Goal: Task Accomplishment & Management: Use online tool/utility

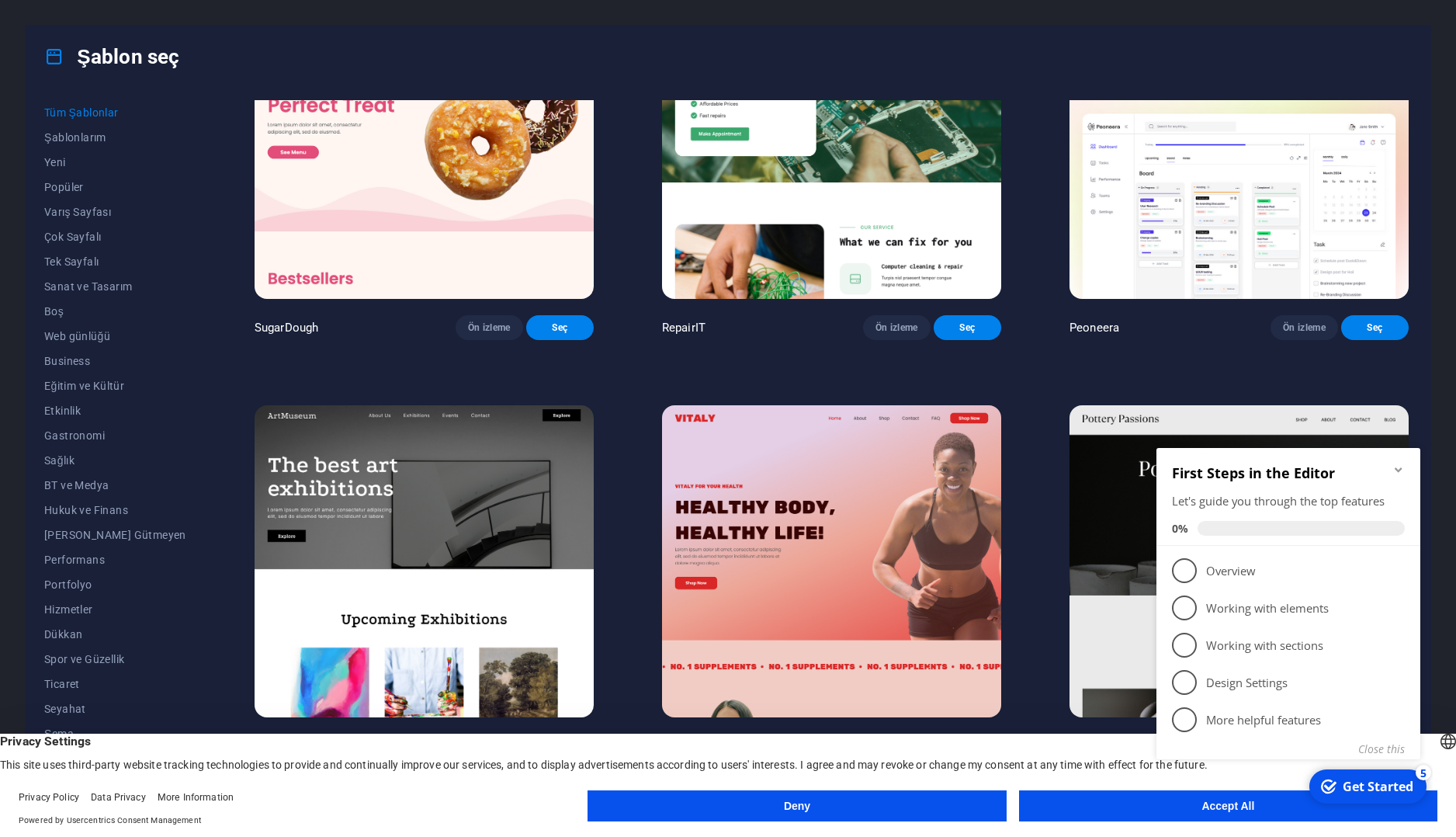
scroll to position [466, 0]
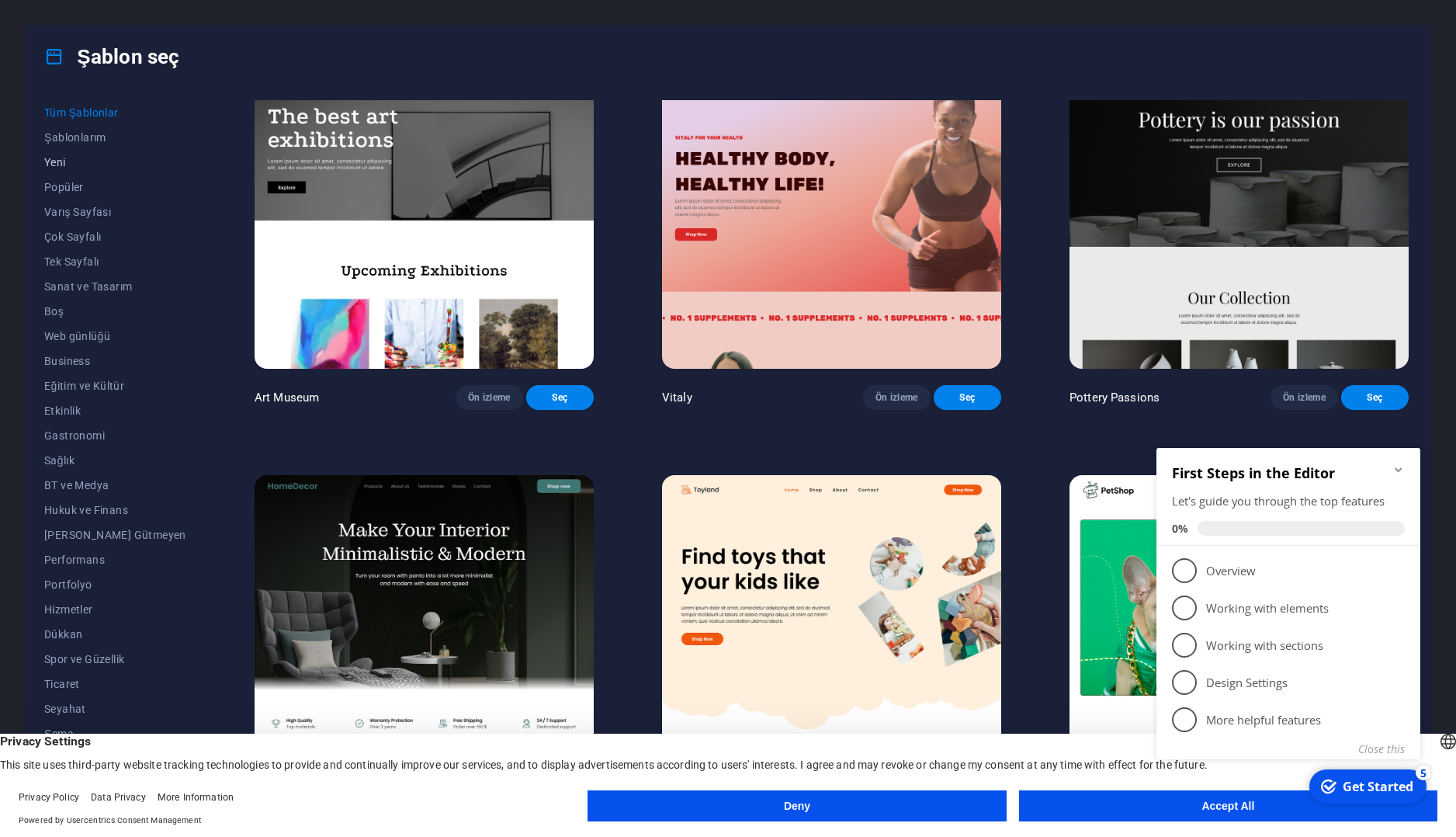
click at [88, 159] on span "Yeni" at bounding box center [115, 162] width 142 height 13
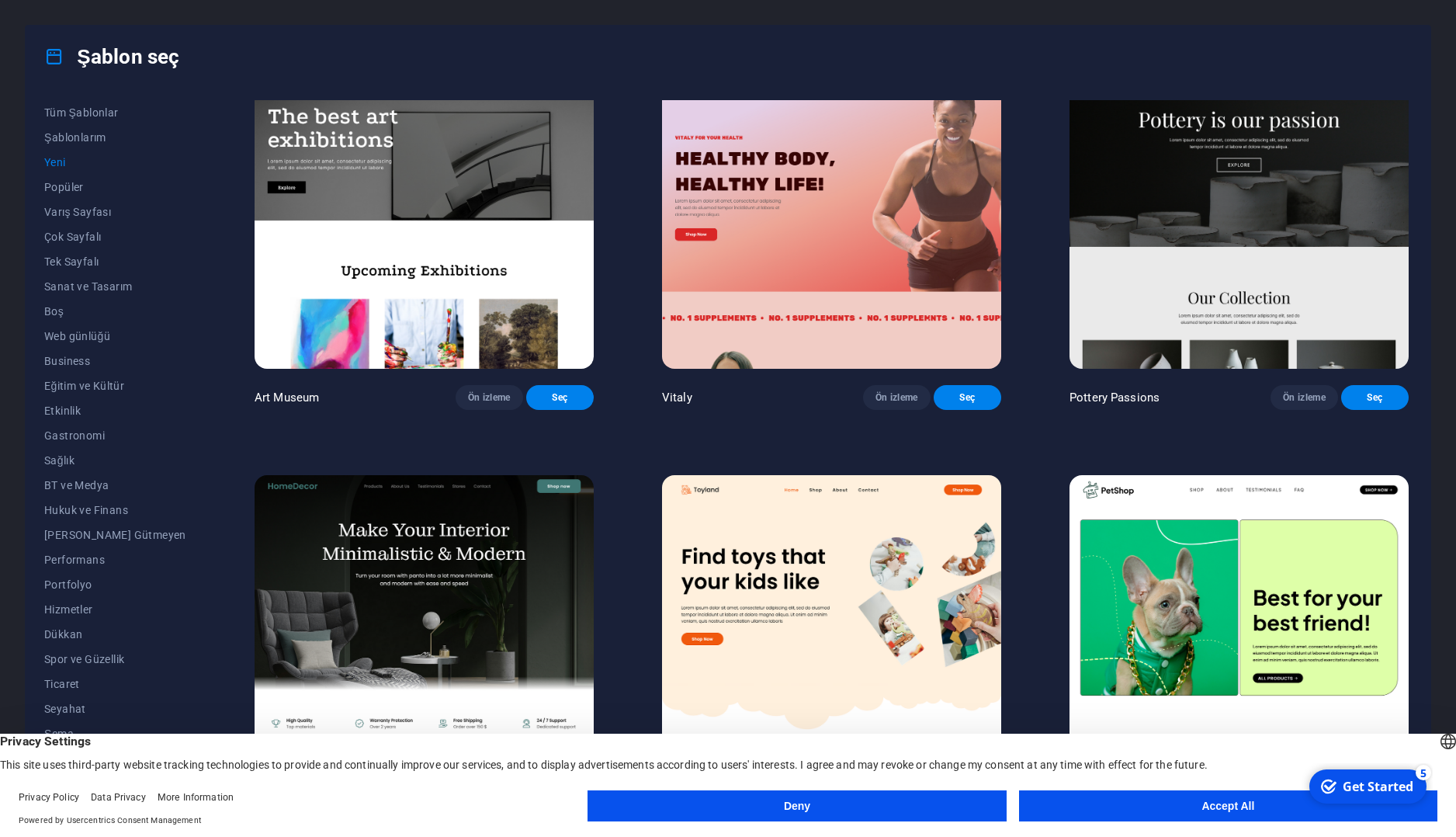
click at [1236, 814] on button "Accept All" at bounding box center [1228, 806] width 418 height 31
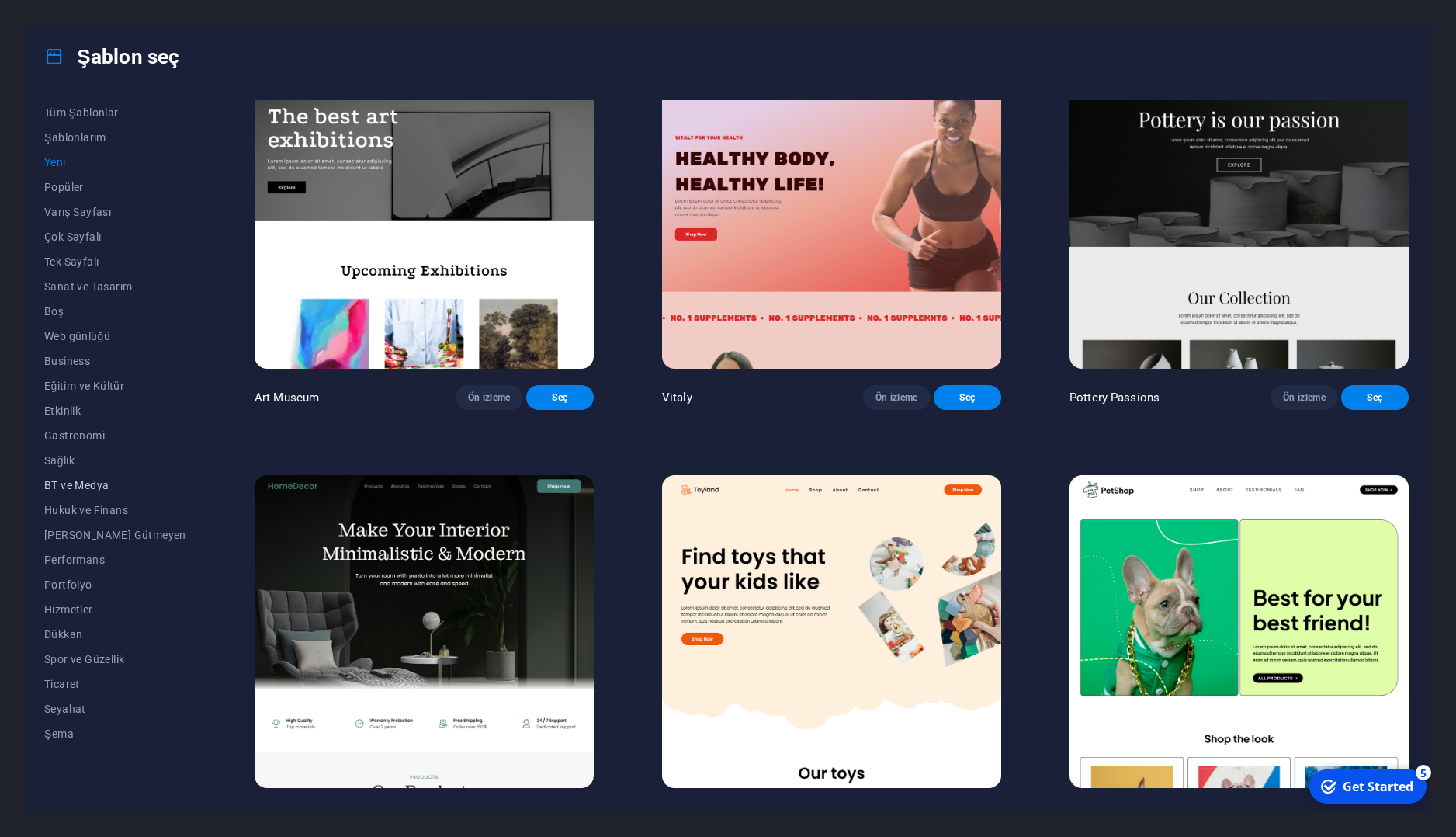
click at [101, 486] on span "BT ve Medya" at bounding box center [115, 484] width 142 height 13
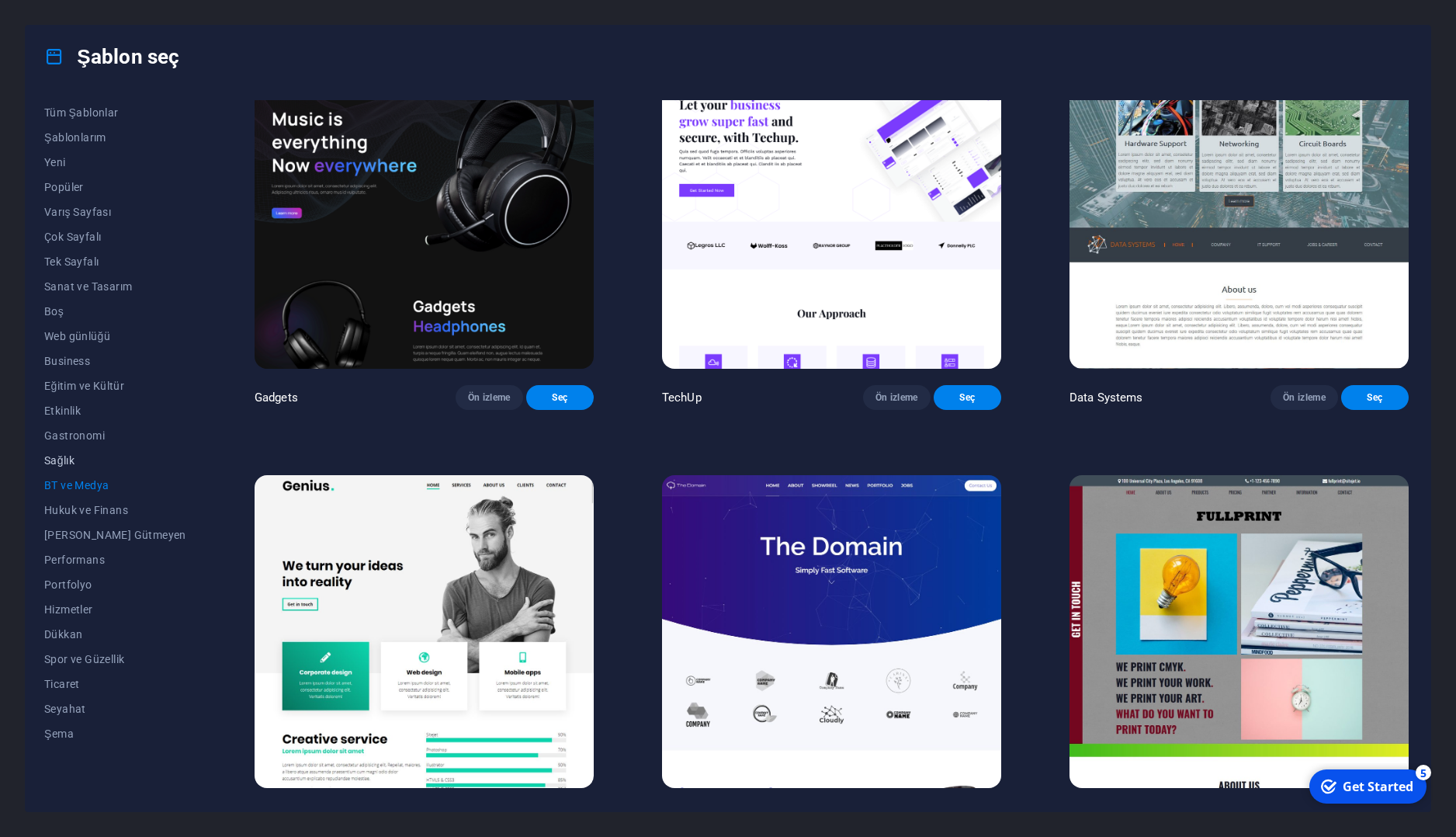
click at [77, 467] on button "Sağlık" at bounding box center [115, 460] width 142 height 25
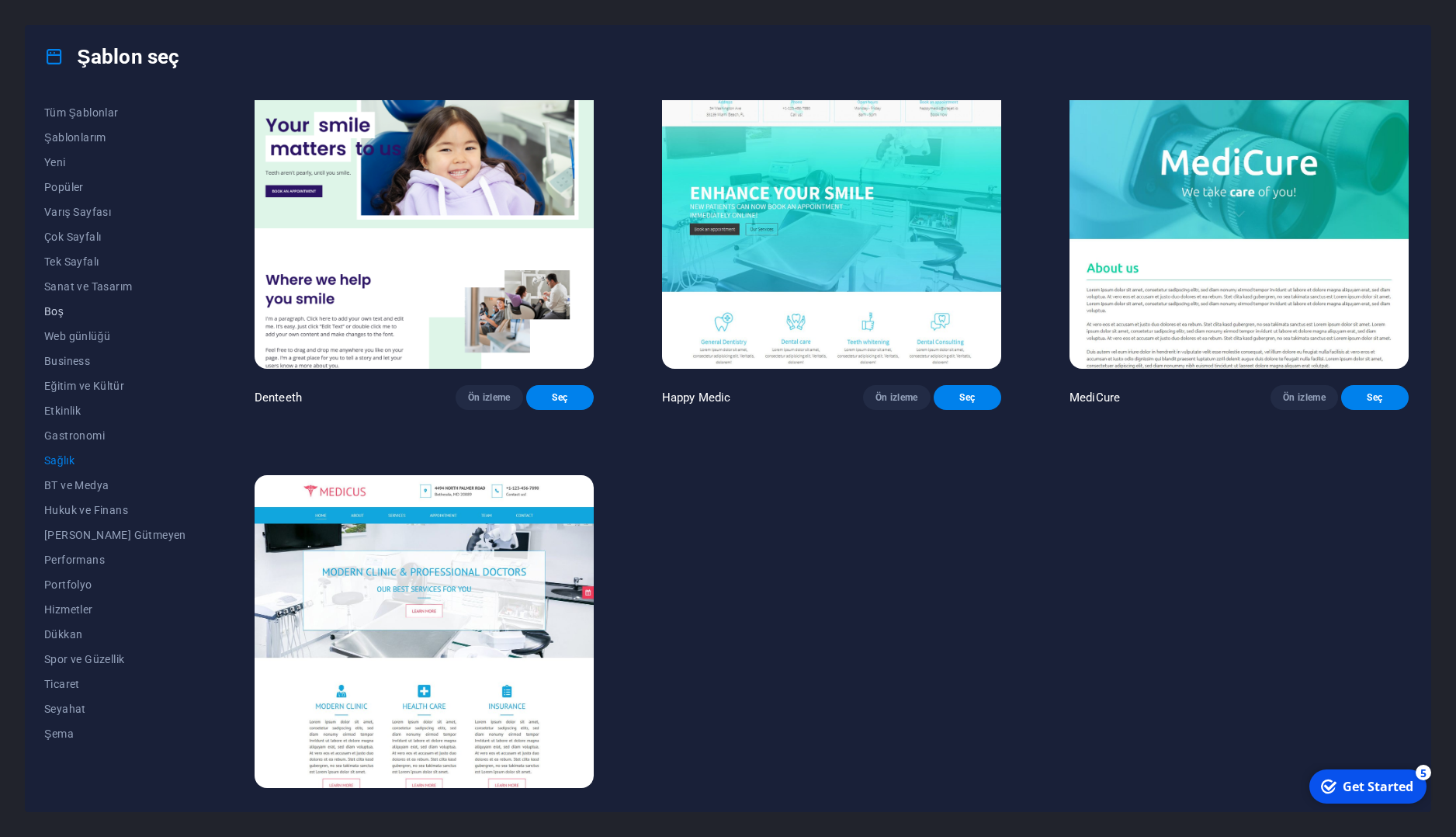
click at [76, 304] on button "Boş" at bounding box center [115, 311] width 142 height 25
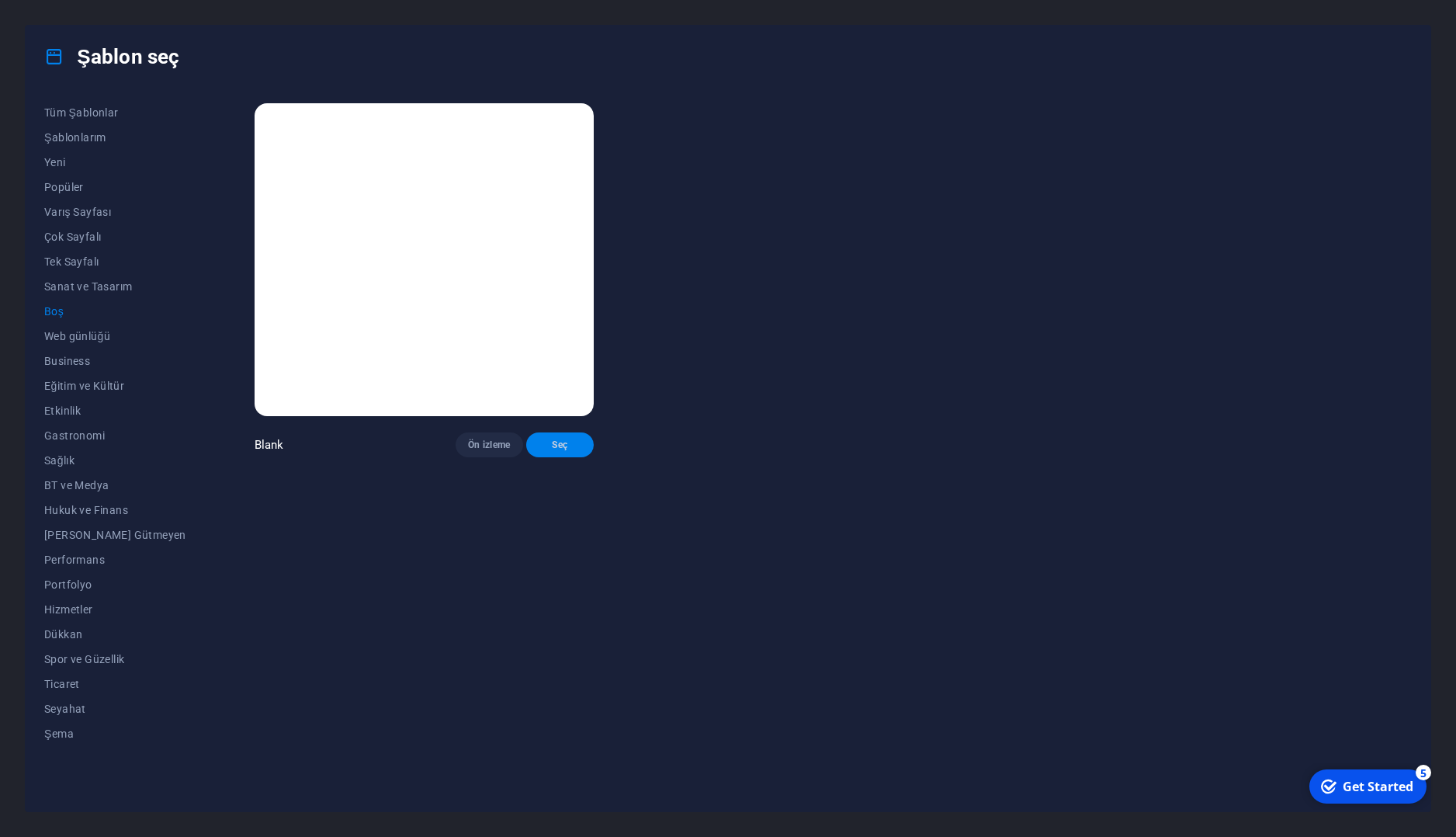
click at [539, 450] on span "Seç" at bounding box center [560, 445] width 43 height 13
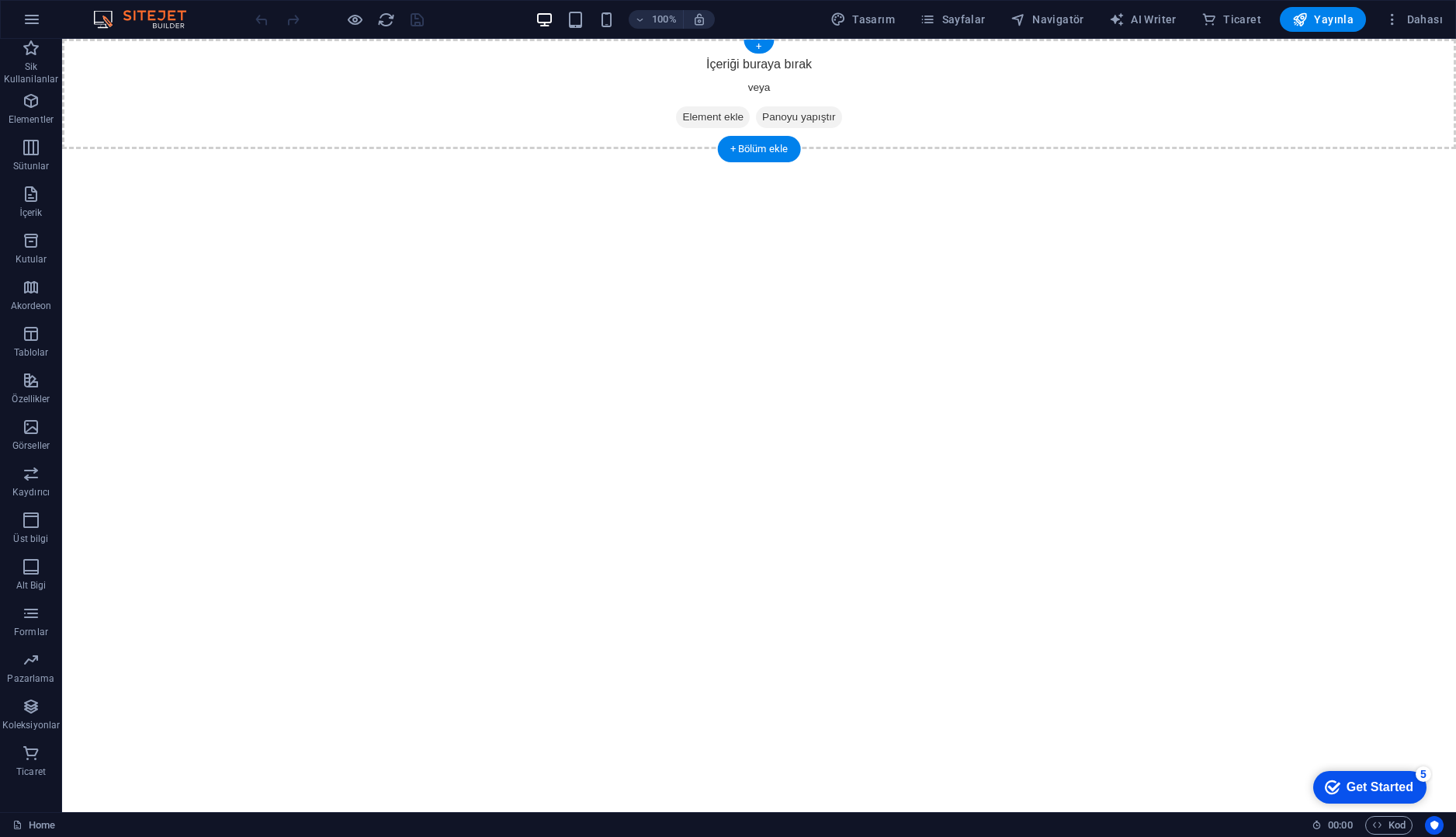
click at [725, 115] on span "Element ekle" at bounding box center [713, 117] width 74 height 21
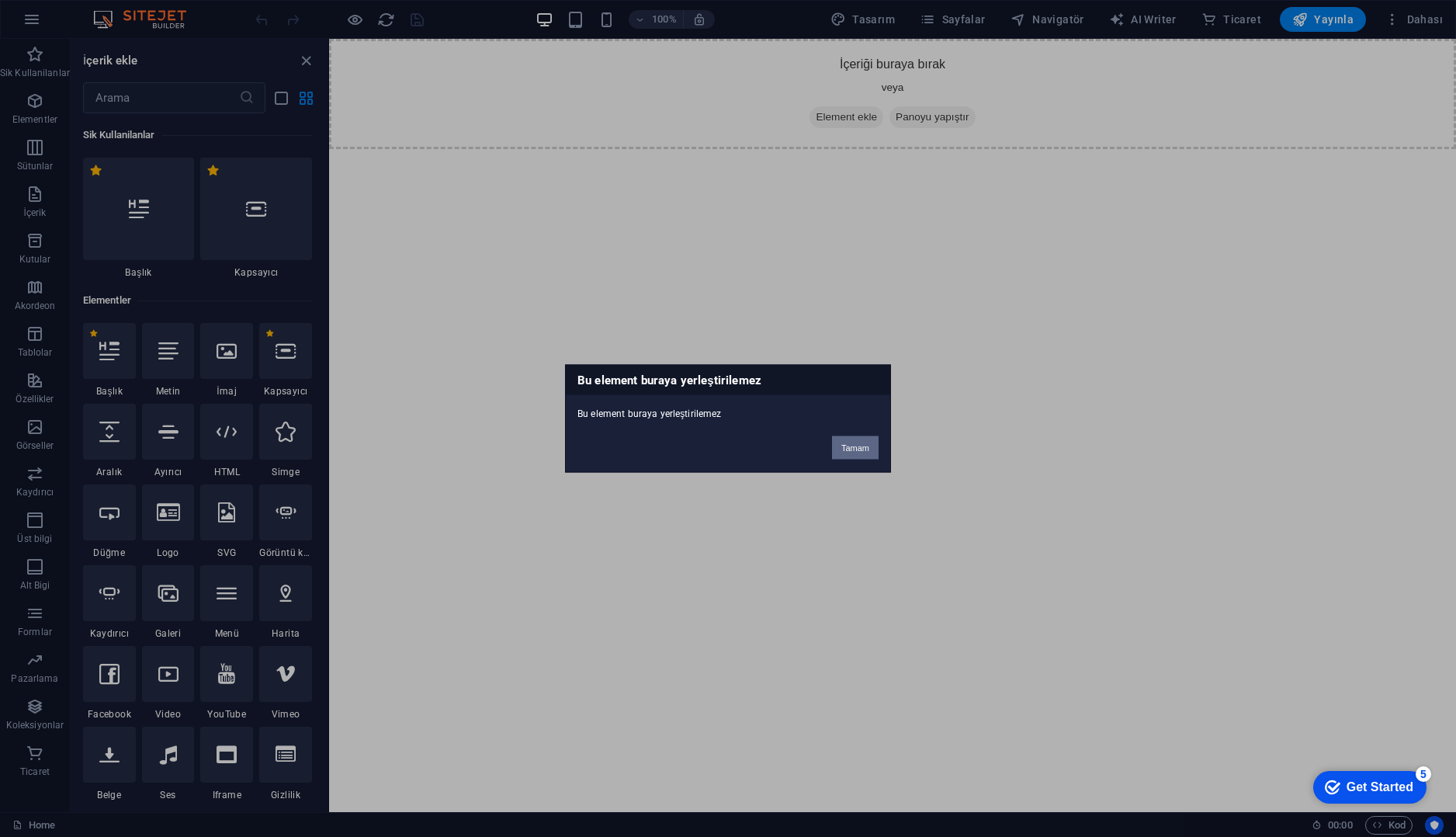
drag, startPoint x: 885, startPoint y: 450, endPoint x: 878, endPoint y: 450, distance: 7.0
click at [887, 450] on div "Tamam" at bounding box center [855, 440] width 70 height 40
click at [879, 457] on div "Tamam" at bounding box center [855, 440] width 70 height 40
click at [872, 450] on button "Tamam" at bounding box center [855, 448] width 46 height 23
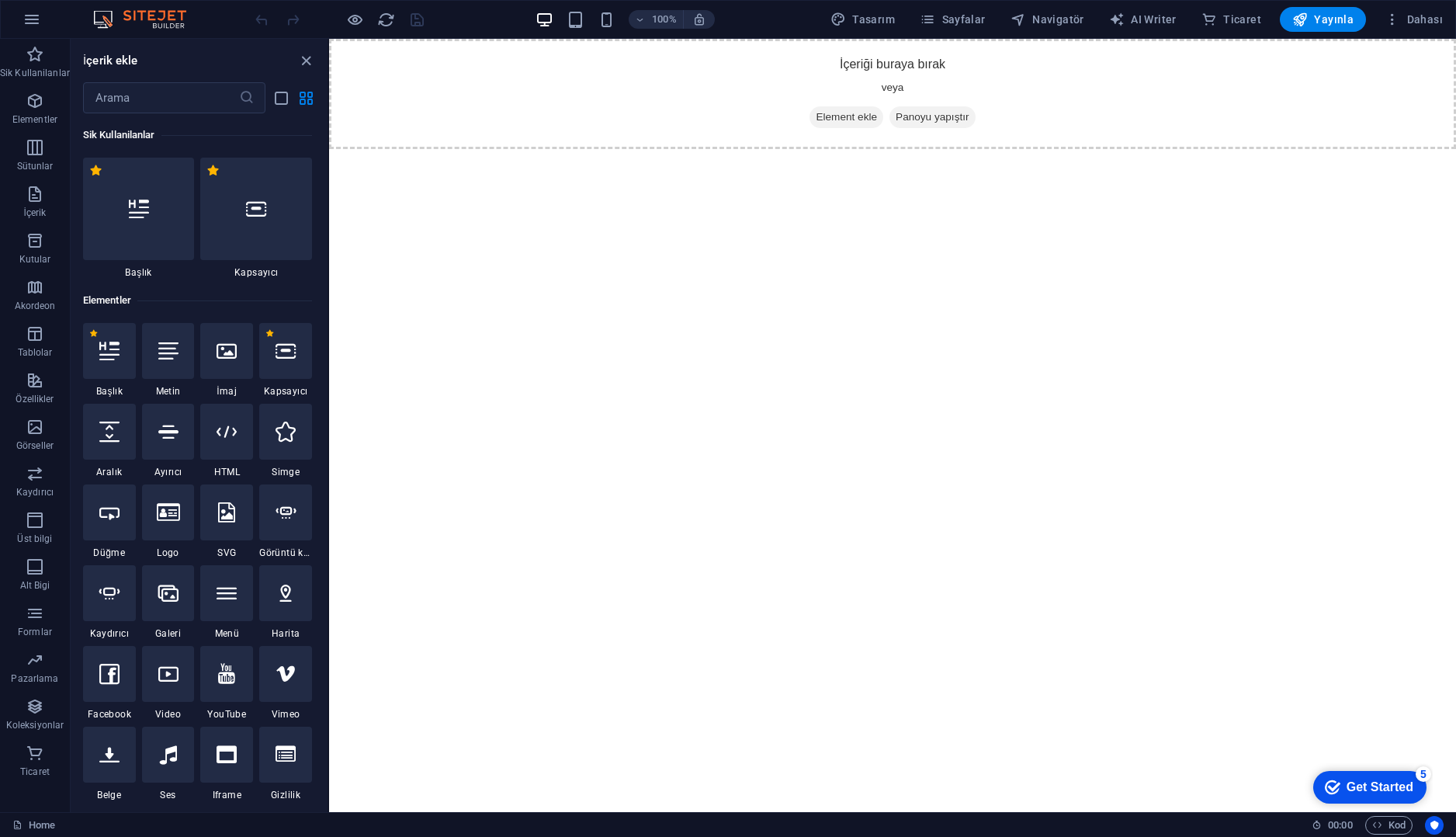
click at [588, 149] on html "Skip to main content İçeriği buraya bırak veya Element ekle Panoyu yapıştır" at bounding box center [892, 94] width 1127 height 110
click at [284, 260] on div at bounding box center [256, 209] width 111 height 103
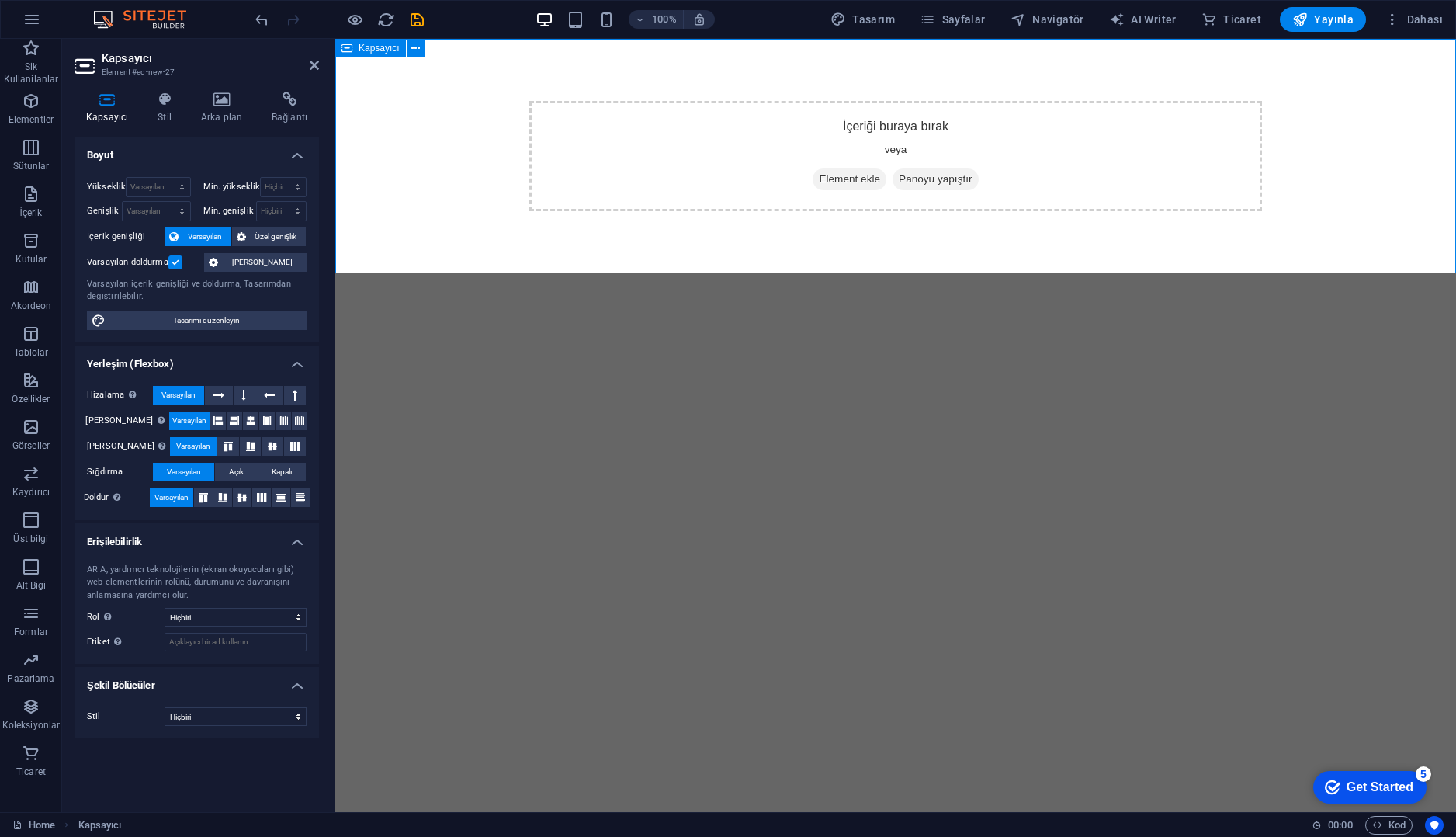
click at [387, 44] on span "Kapsayıcı" at bounding box center [379, 48] width 41 height 10
click at [318, 68] on icon at bounding box center [315, 65] width 10 height 13
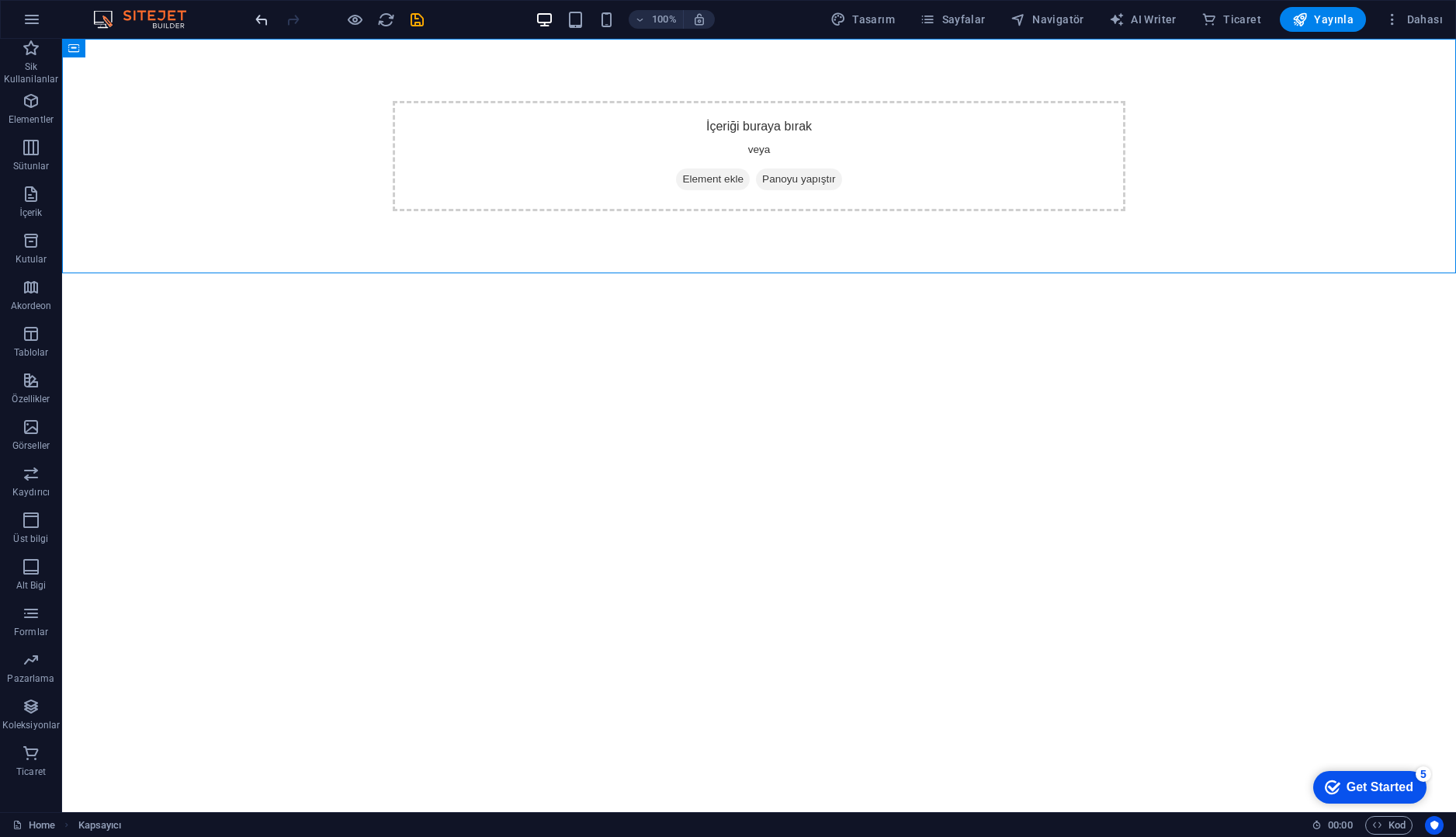
click at [260, 28] on icon "undo" at bounding box center [262, 19] width 17 height 17
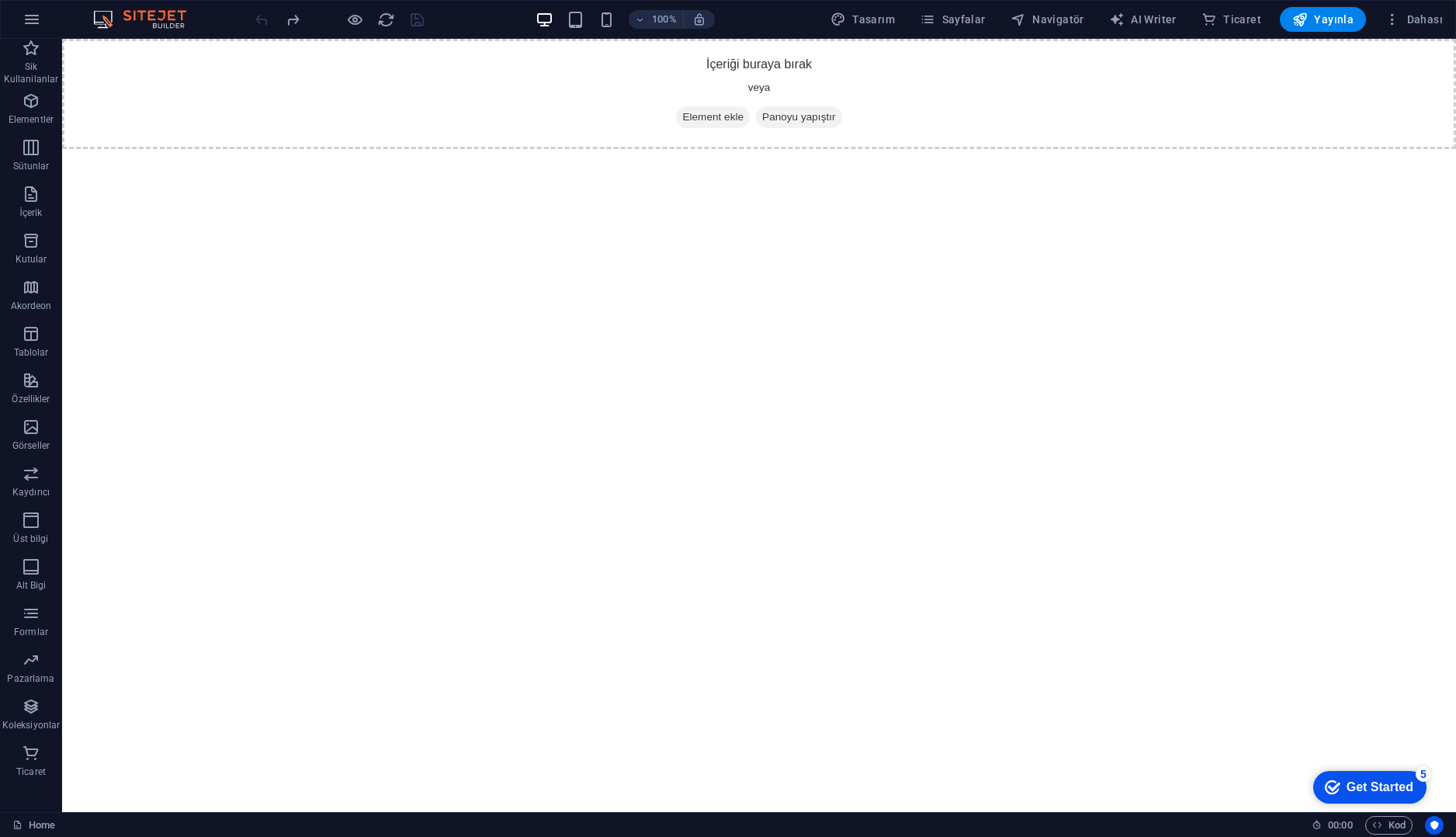
drag, startPoint x: 693, startPoint y: 351, endPoint x: 671, endPoint y: 357, distance: 22.8
click at [35, 15] on icon "button" at bounding box center [31, 18] width 18 height 18
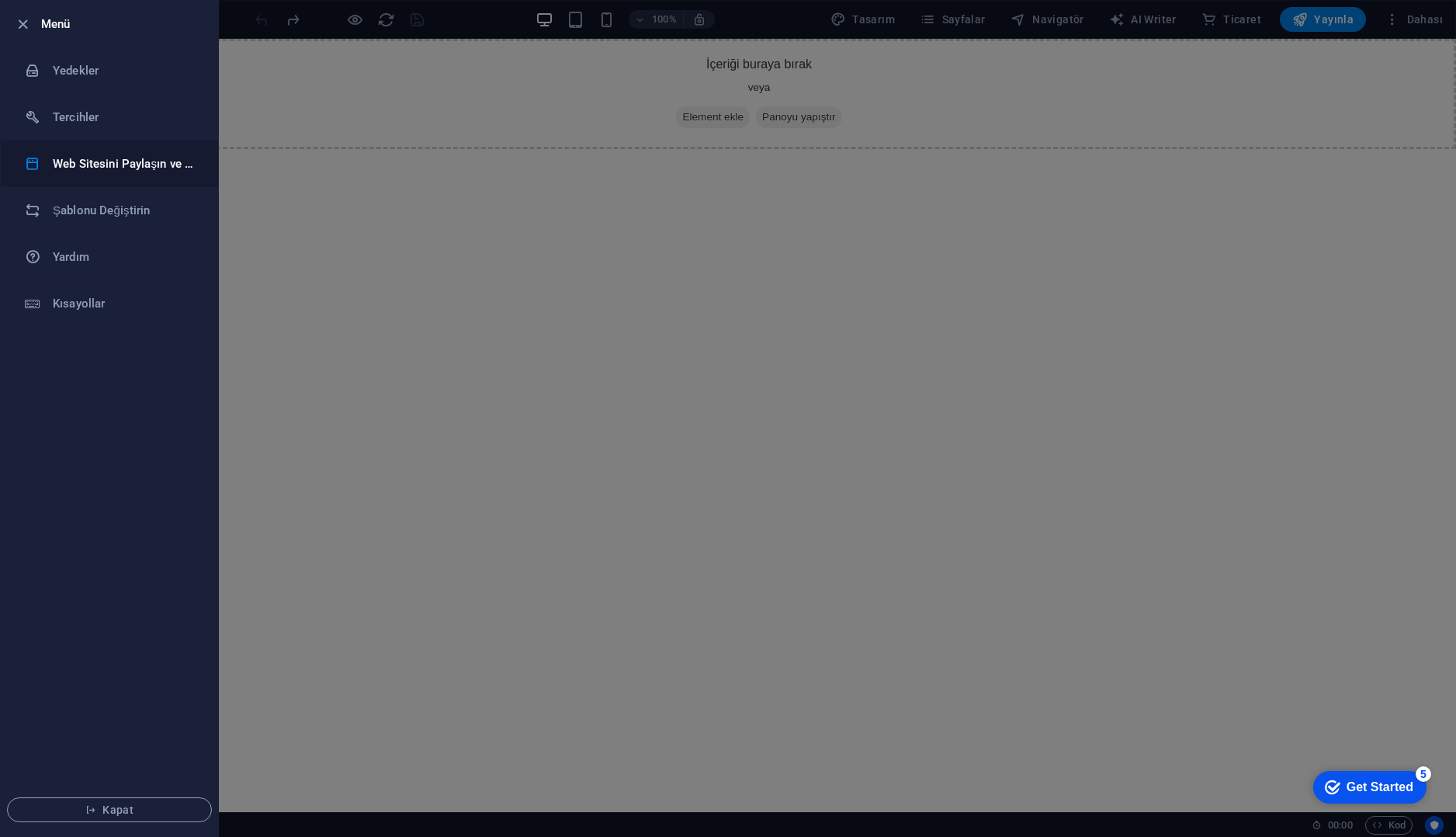
click at [158, 166] on h6 "Web Sitesini Paylaşın ve [GEOGRAPHIC_DATA]" at bounding box center [124, 163] width 143 height 18
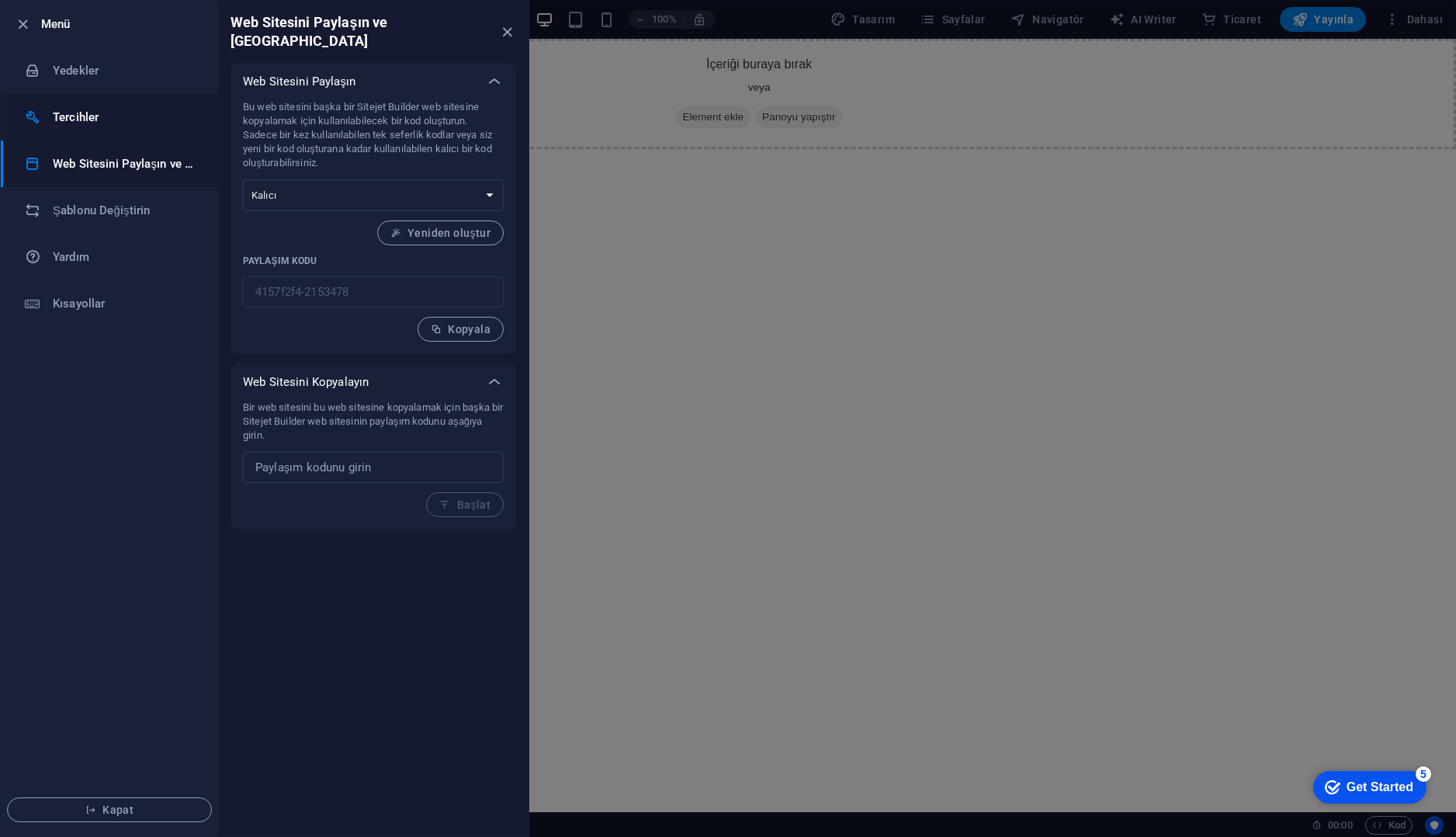
click at [160, 100] on li "Tercihler" at bounding box center [109, 117] width 217 height 46
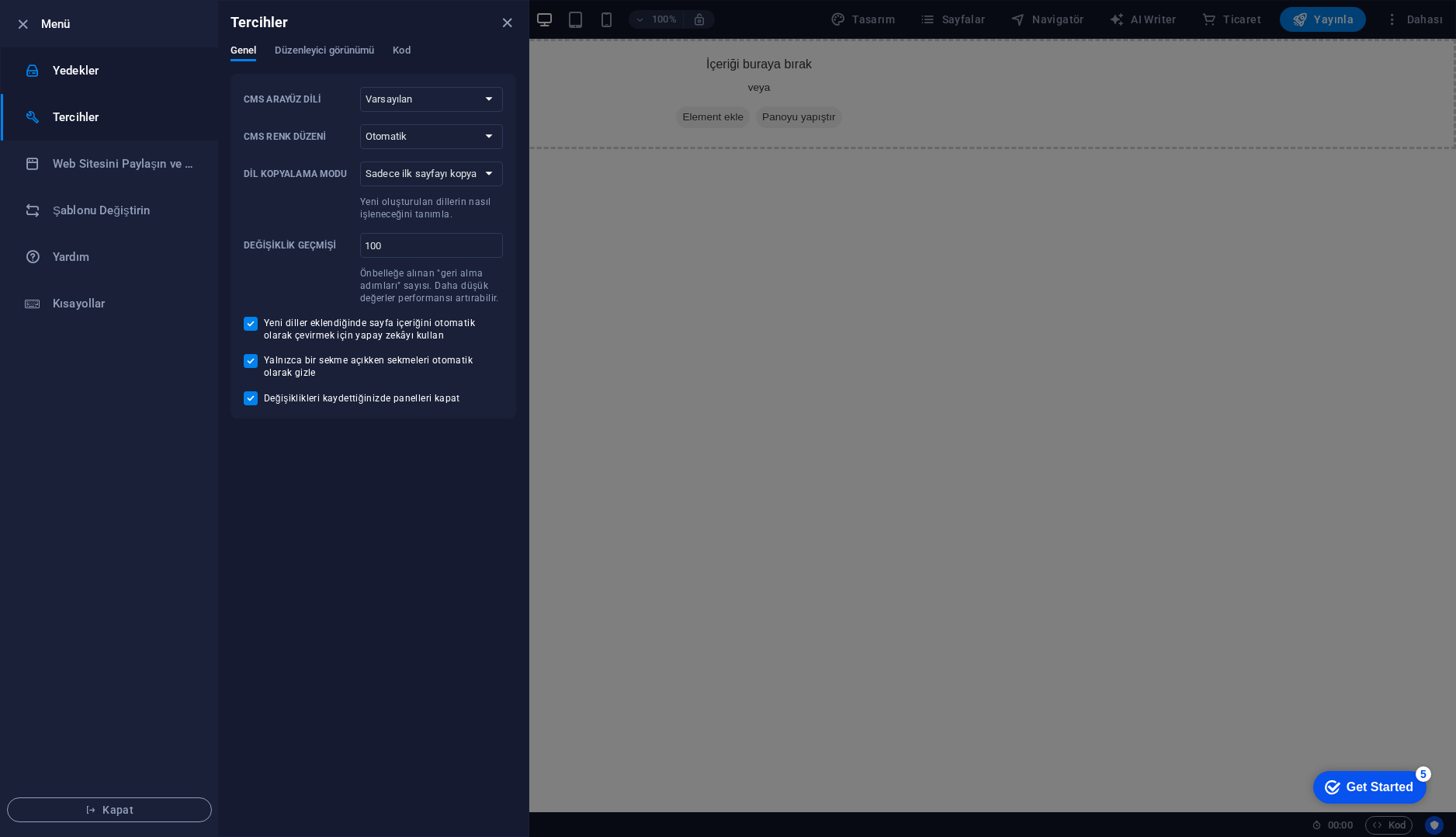
click at [162, 75] on h6 "Yedekler" at bounding box center [124, 70] width 143 height 18
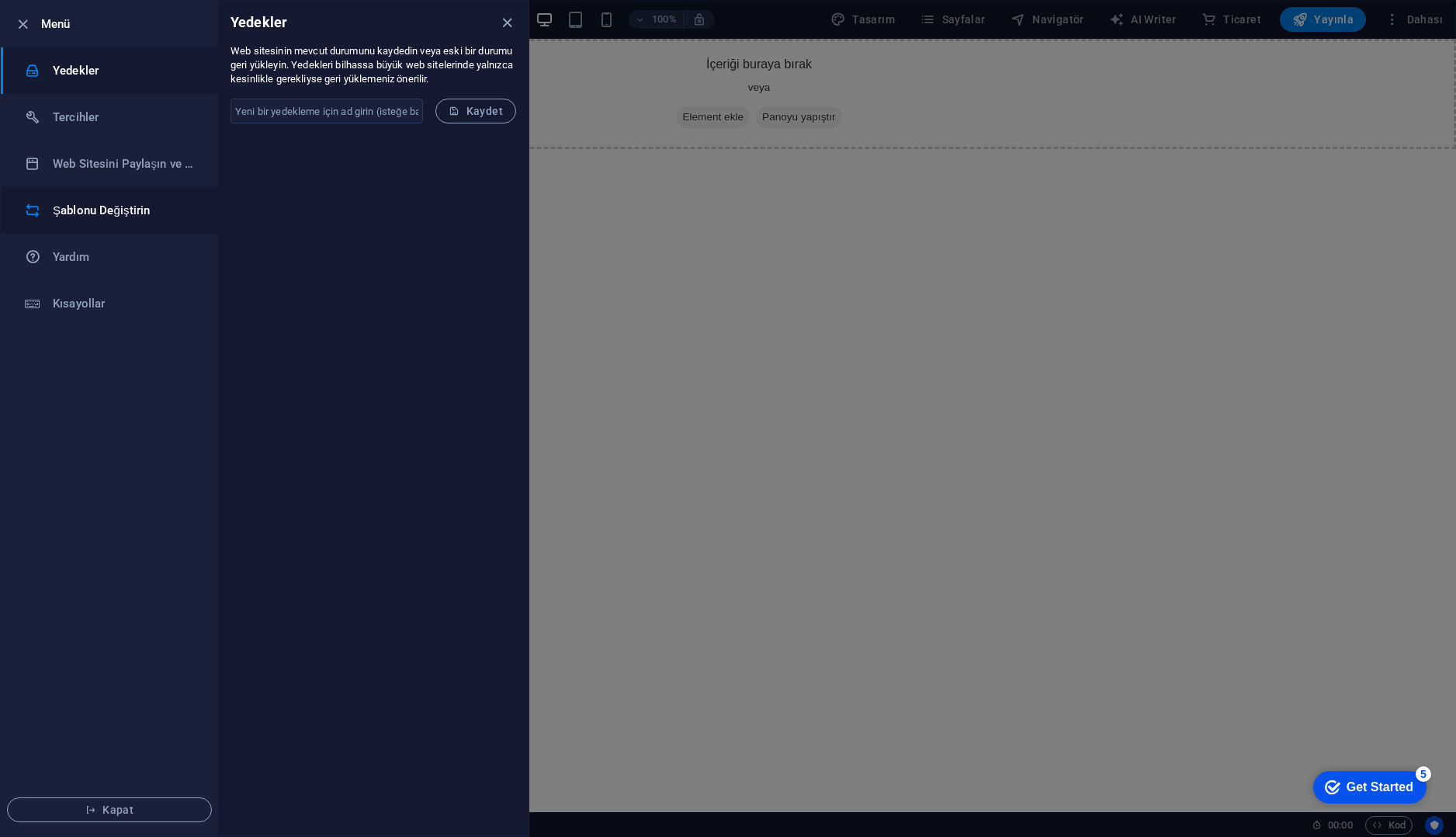
click at [96, 199] on li "Şablonu Değiştirin" at bounding box center [109, 210] width 217 height 46
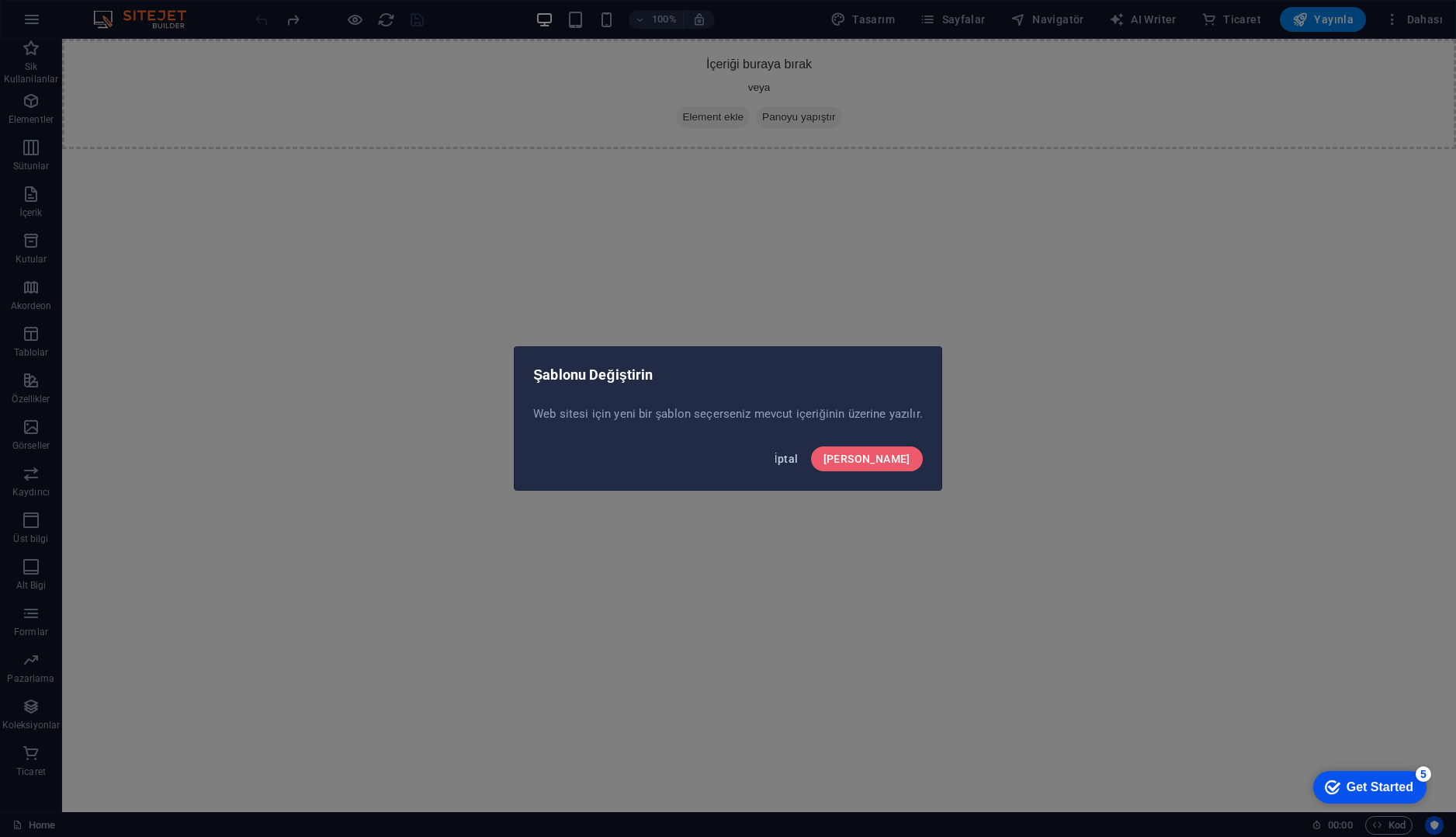
click at [798, 455] on span "İptal" at bounding box center [787, 458] width 24 height 13
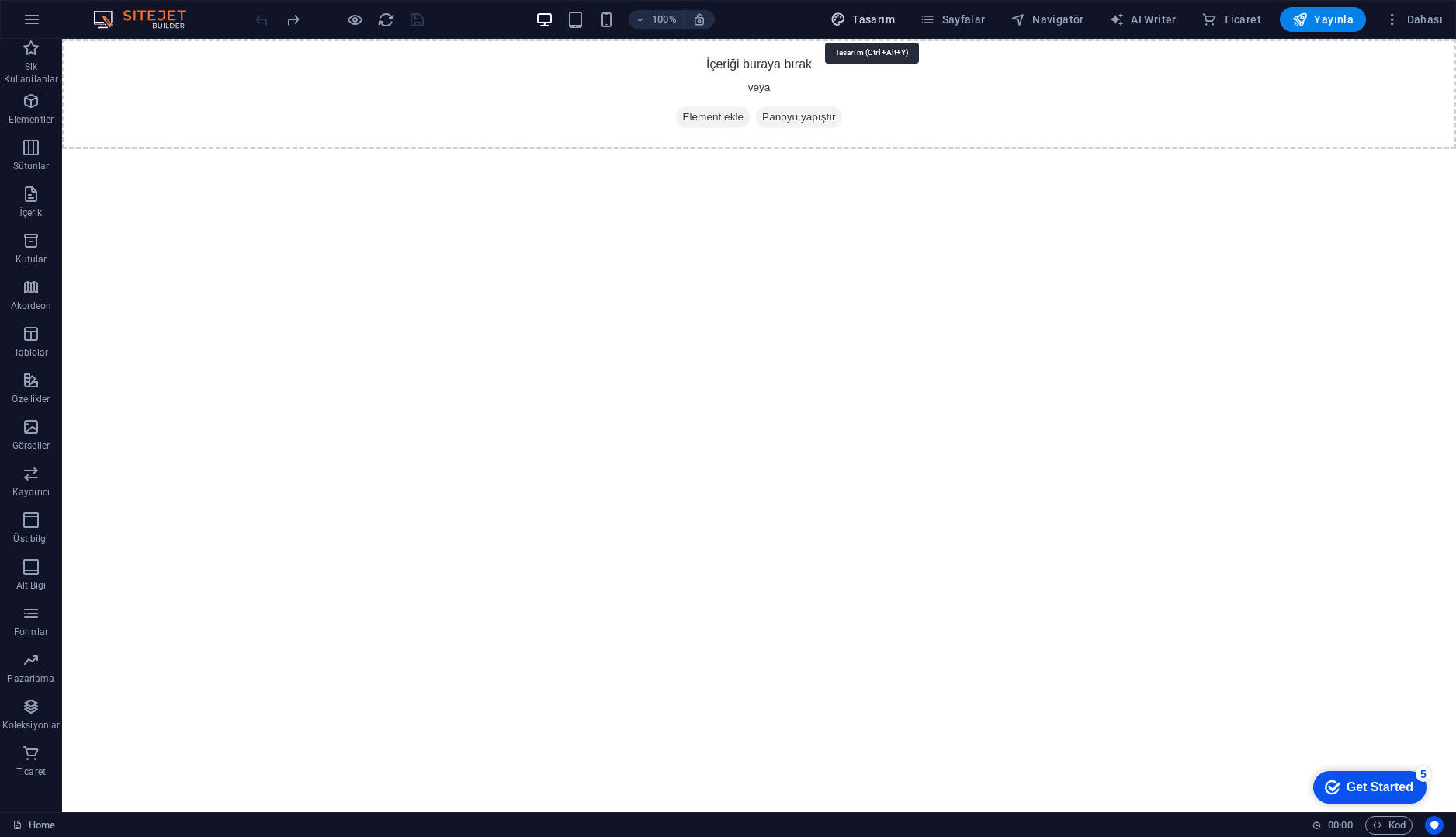
click at [892, 21] on span "Tasarım" at bounding box center [862, 19] width 64 height 16
select select "px"
select select "400"
select select "px"
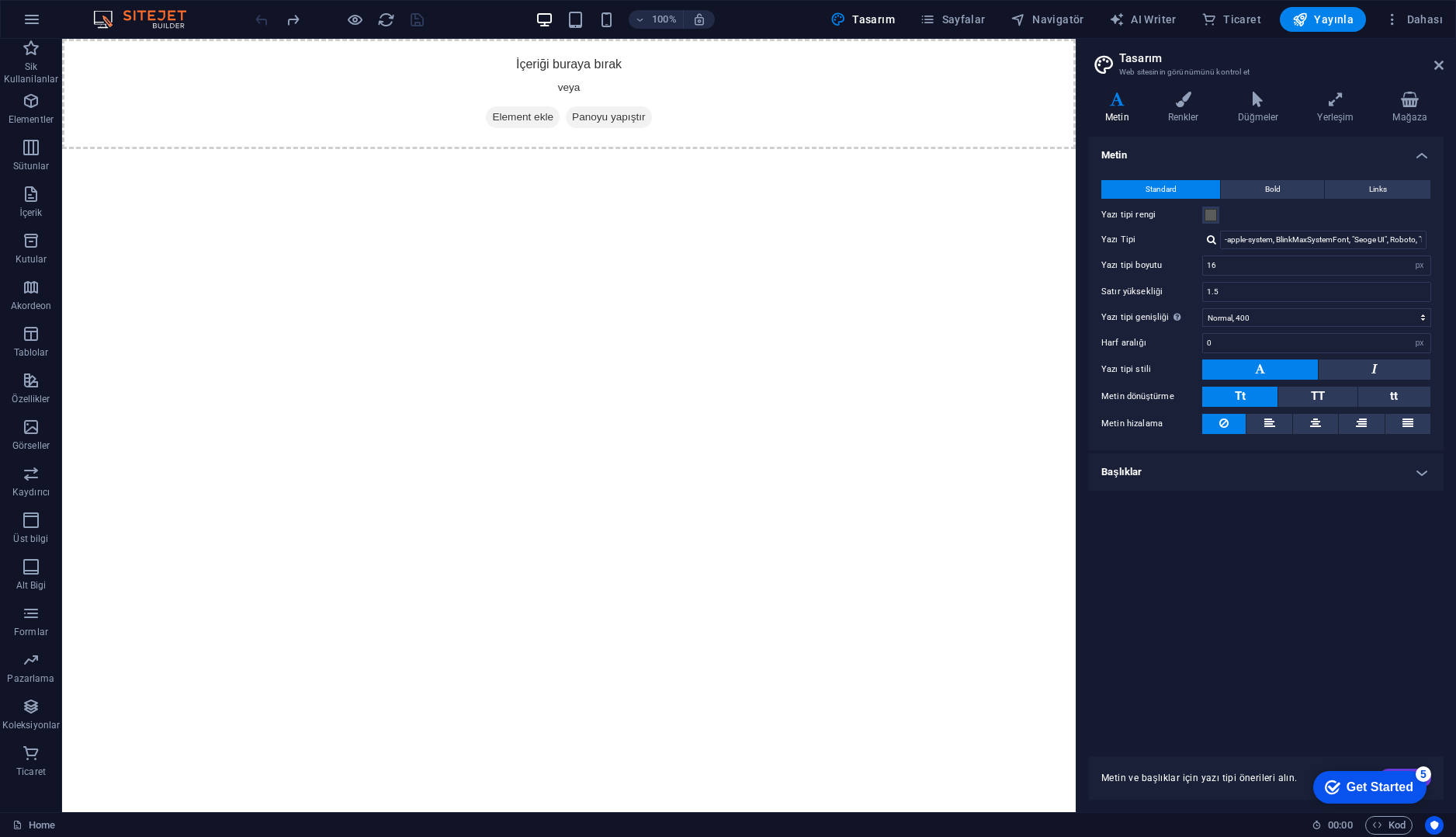
click at [1433, 43] on header "Tasarım Web sitesinin görünümünü kontrol et" at bounding box center [1267, 59] width 352 height 41
click at [1244, 184] on button "Bold" at bounding box center [1272, 189] width 104 height 18
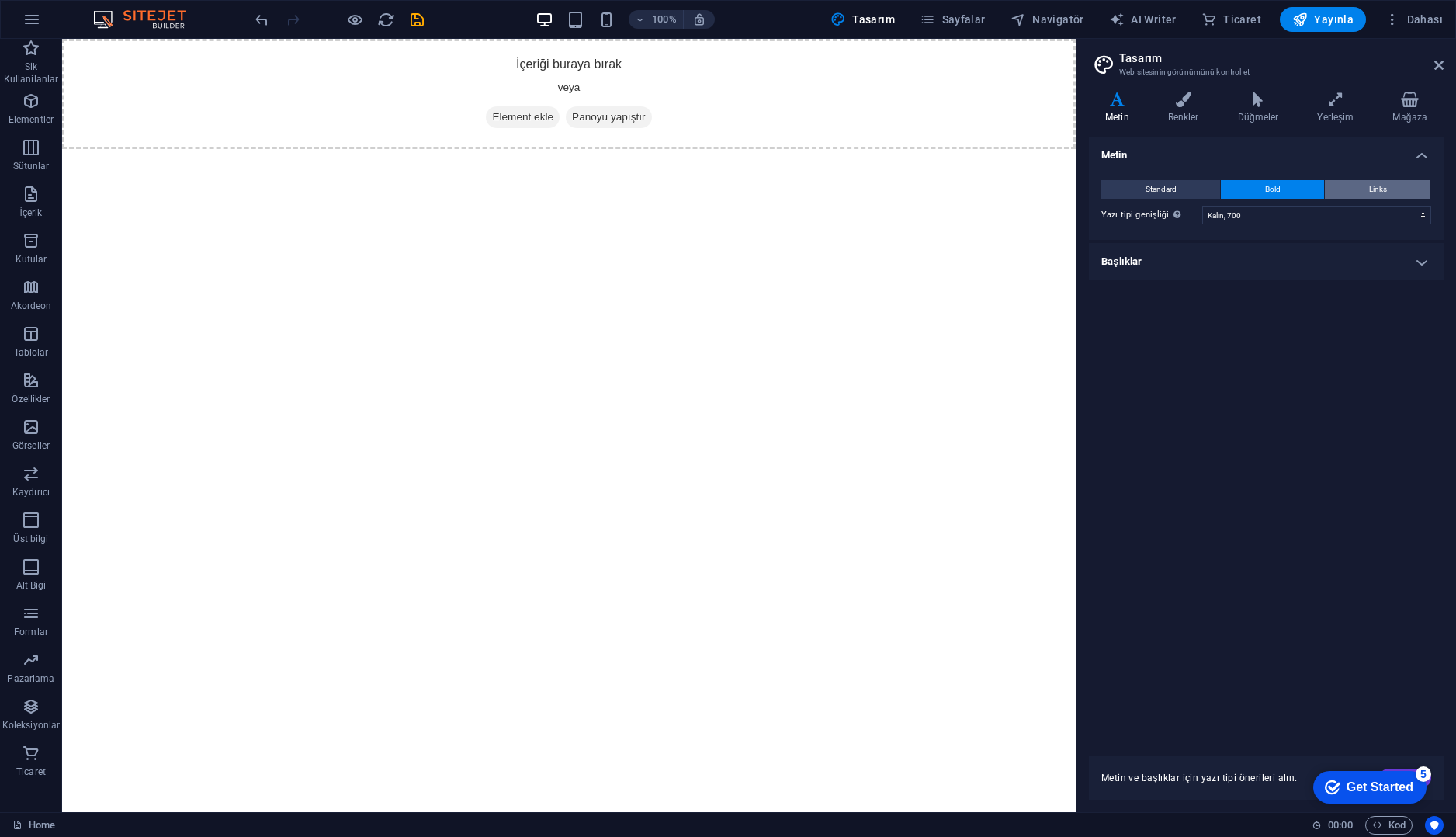
click at [1353, 184] on button "Links" at bounding box center [1378, 189] width 106 height 18
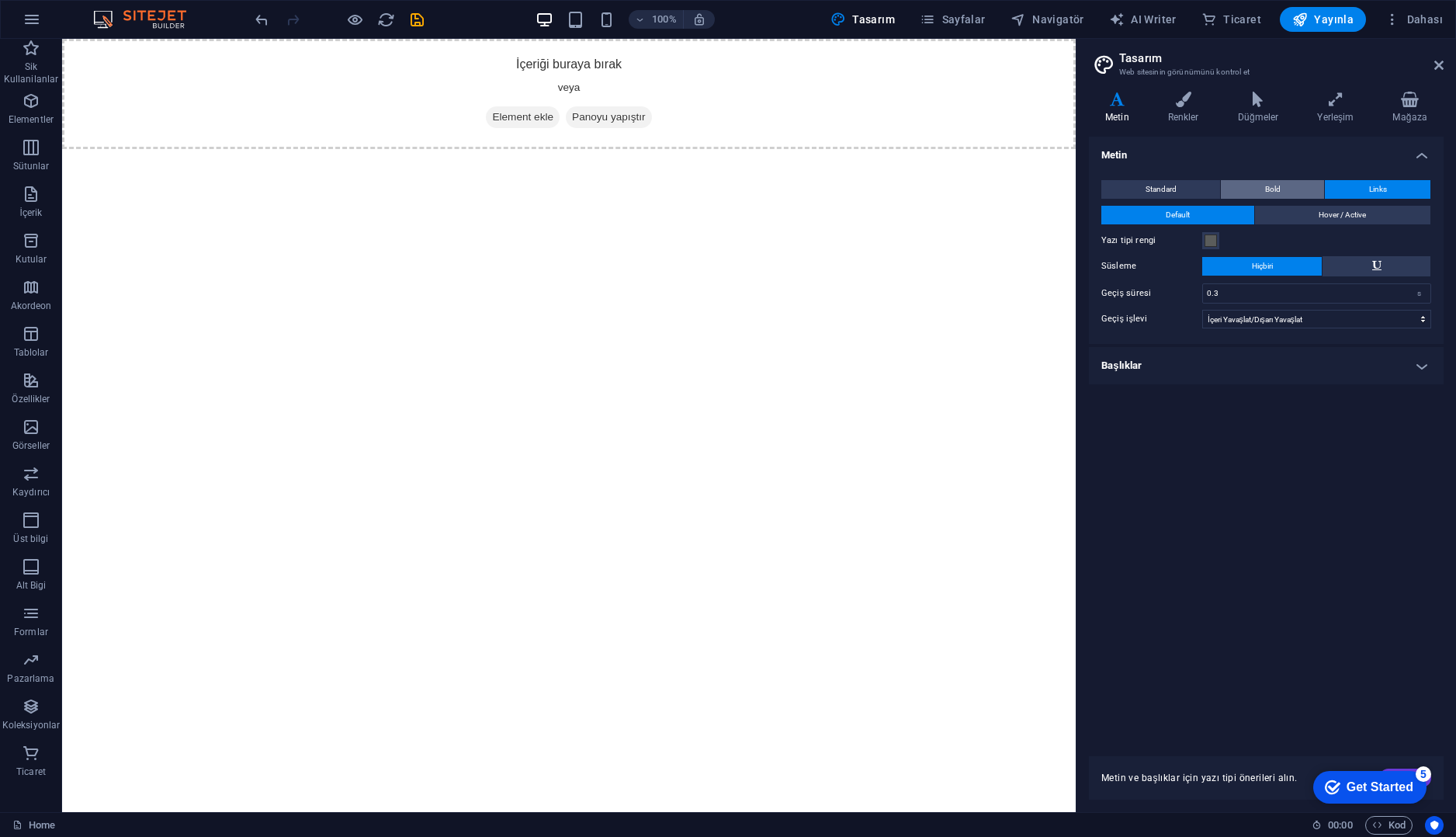
click at [1221, 185] on button "Bold" at bounding box center [1272, 189] width 104 height 18
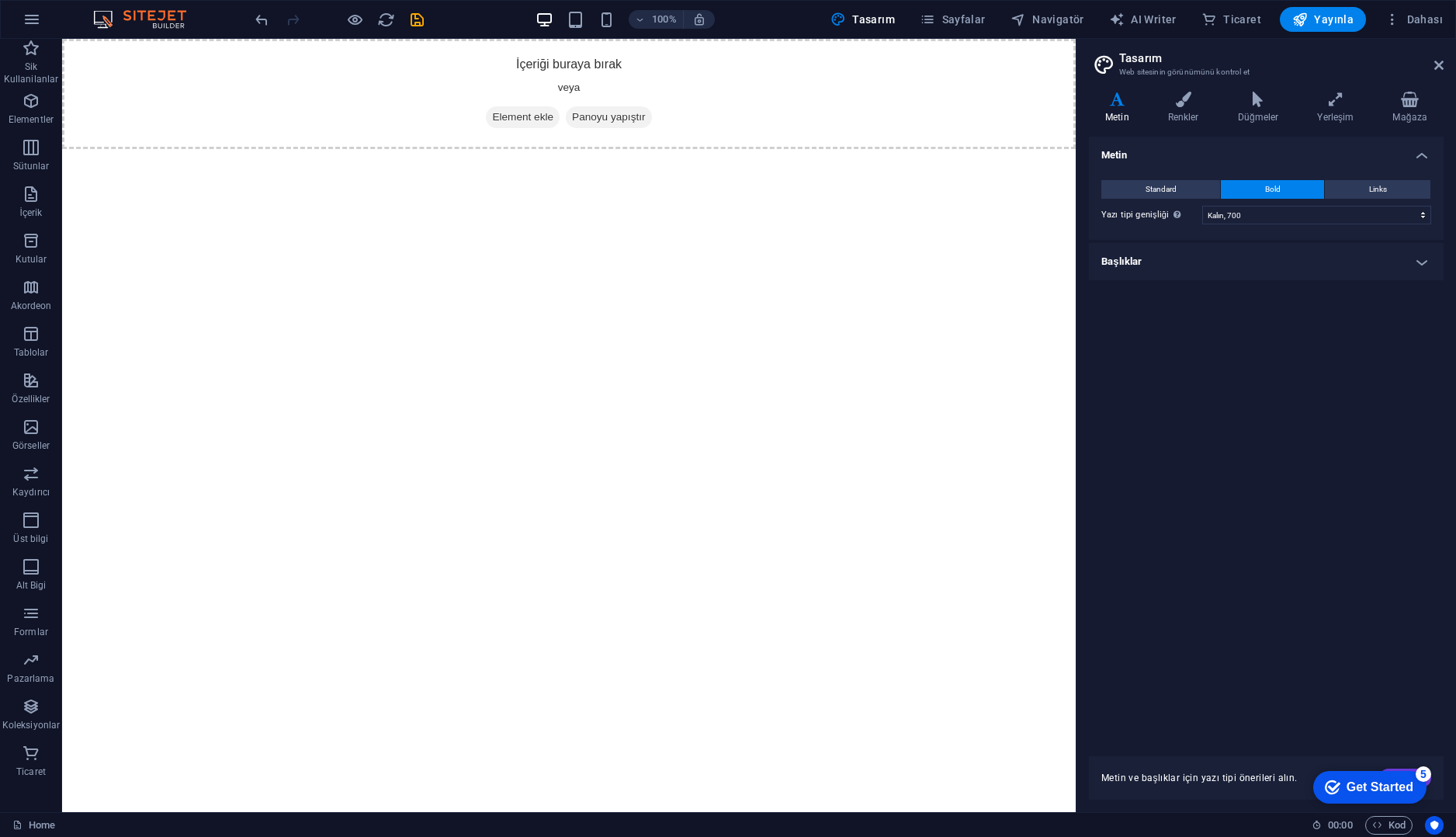
drag, startPoint x: 1187, startPoint y: 183, endPoint x: 1207, endPoint y: 166, distance: 26.2
click at [1187, 184] on button "Standard" at bounding box center [1161, 189] width 119 height 18
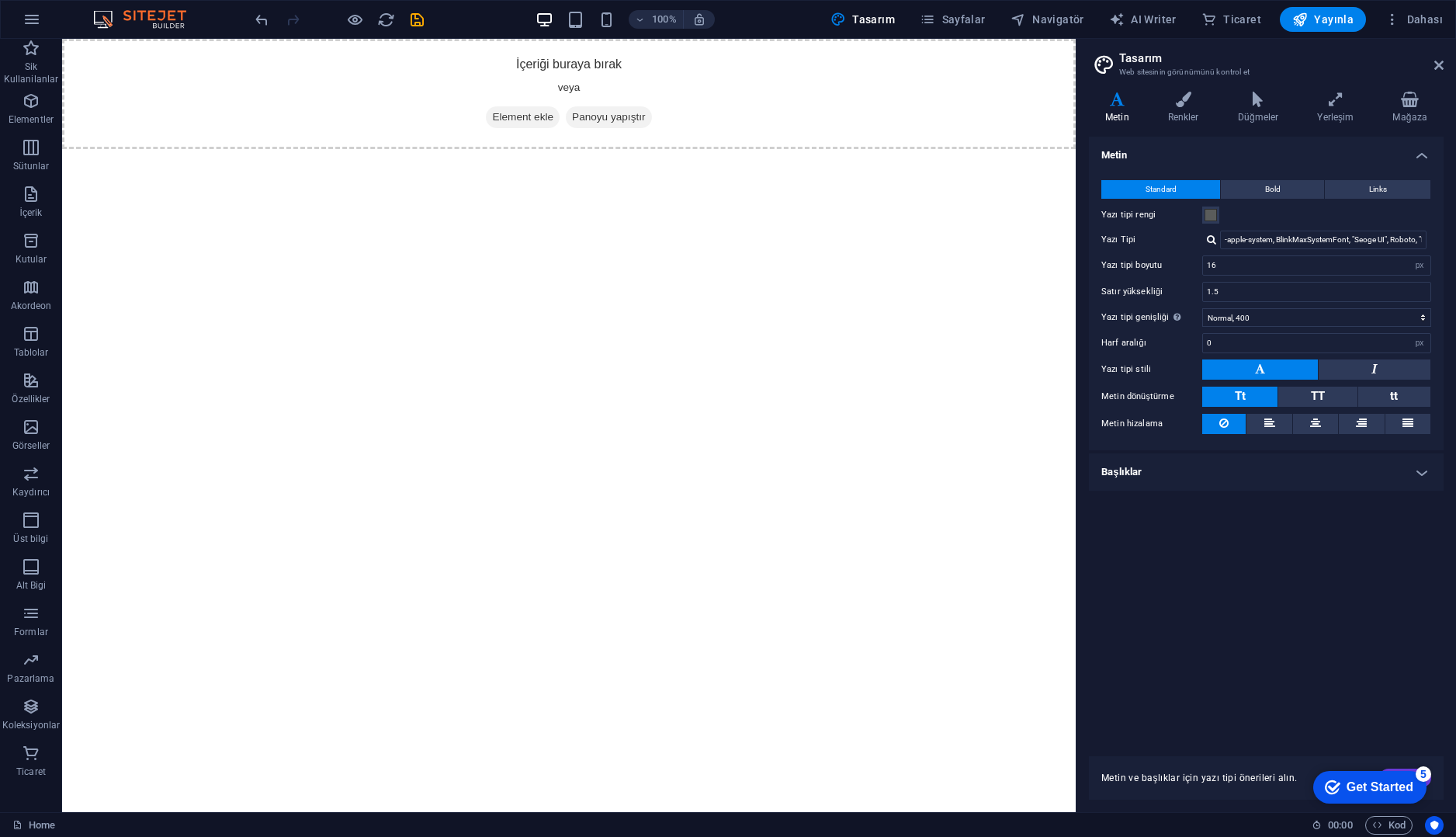
click at [1433, 58] on h2 "Tasarım" at bounding box center [1281, 58] width 325 height 14
click at [1426, 65] on header "Tasarım Web sitesinin görünümünü kontrol et" at bounding box center [1267, 59] width 352 height 41
click at [1430, 70] on header "Tasarım Web sitesinin görünümünü kontrol et" at bounding box center [1267, 59] width 352 height 41
click at [1442, 69] on icon at bounding box center [1440, 65] width 10 height 13
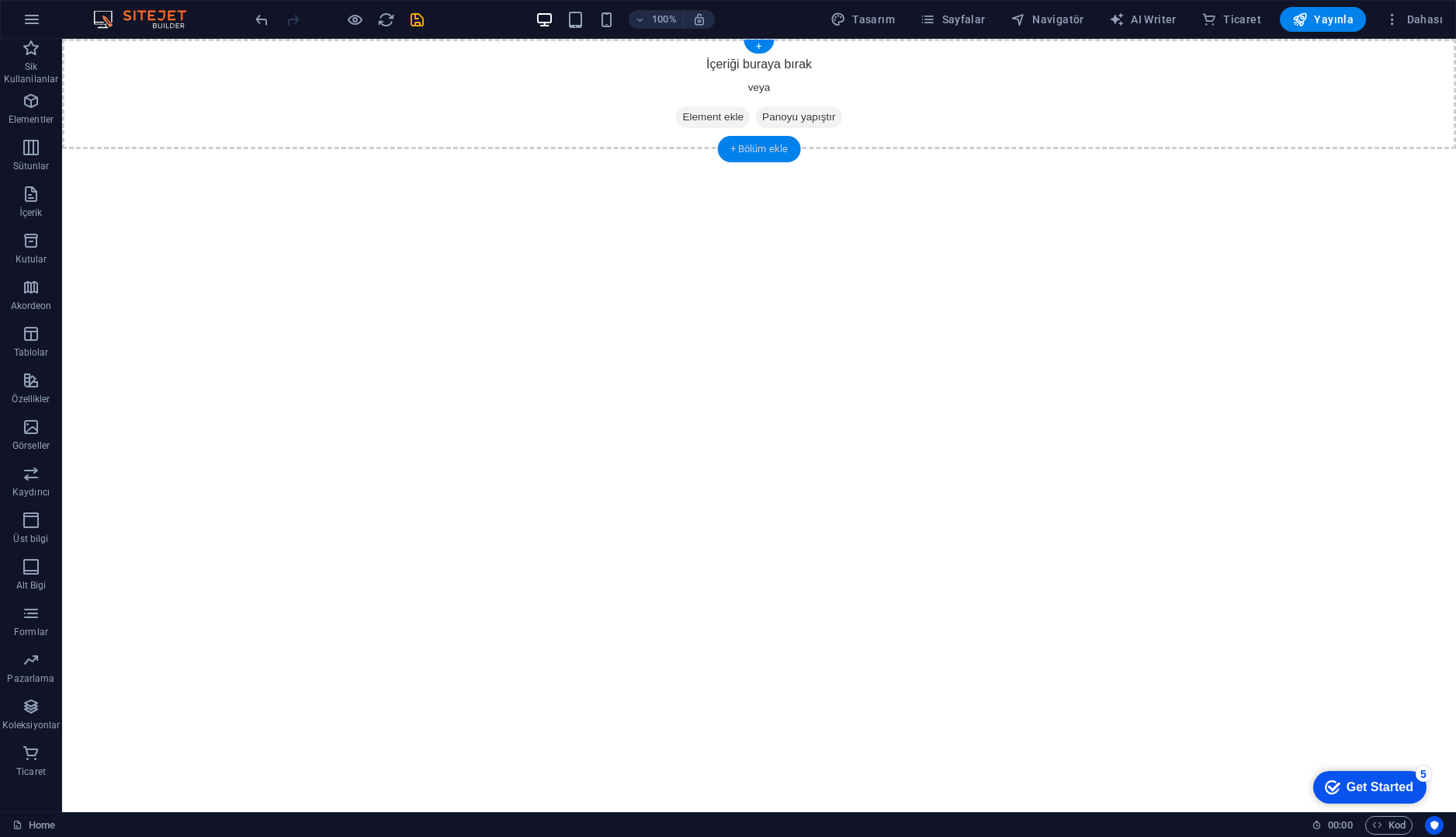
click at [738, 141] on div "+ Bölüm ekle" at bounding box center [759, 148] width 83 height 26
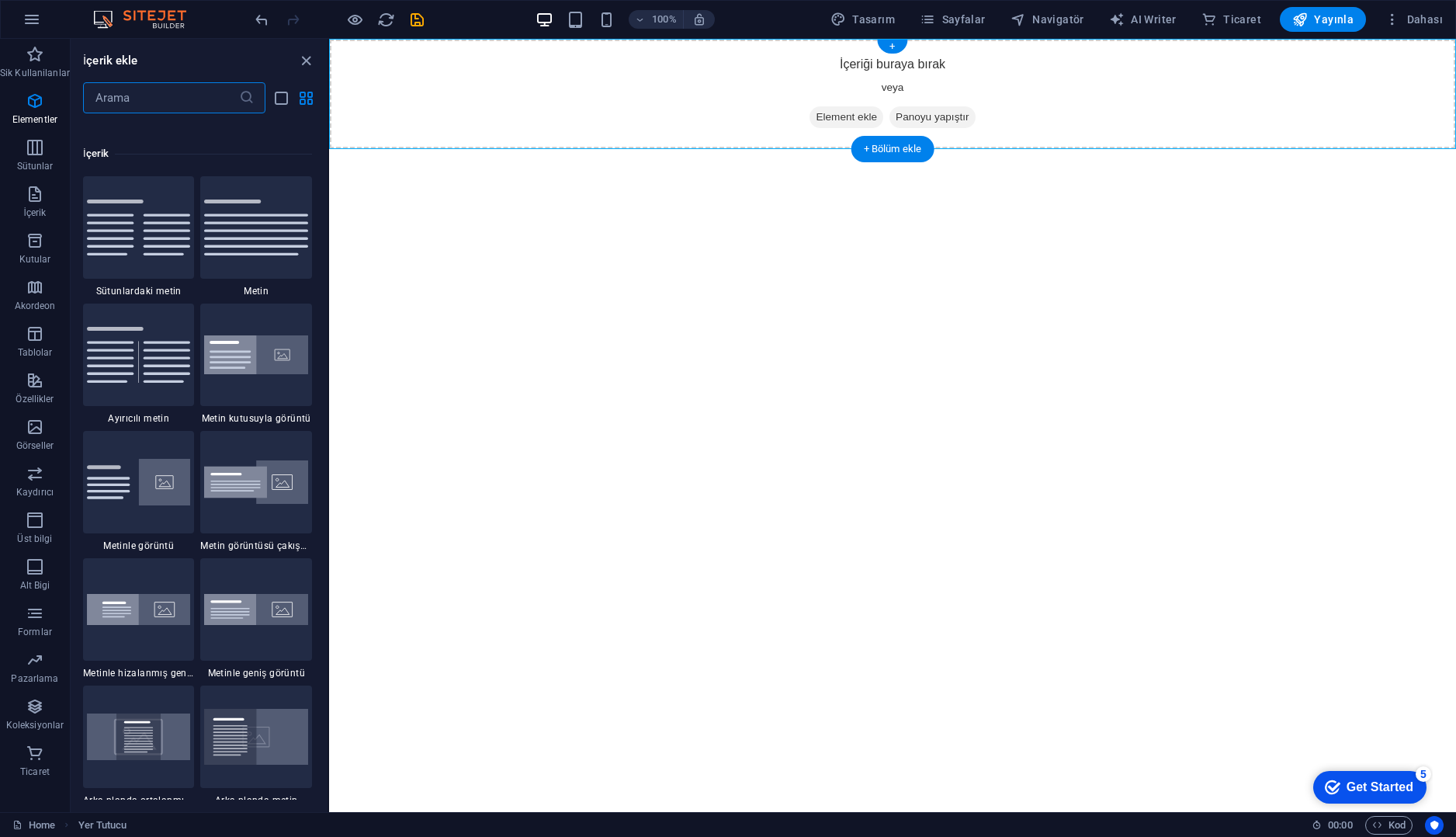
scroll to position [2715, 0]
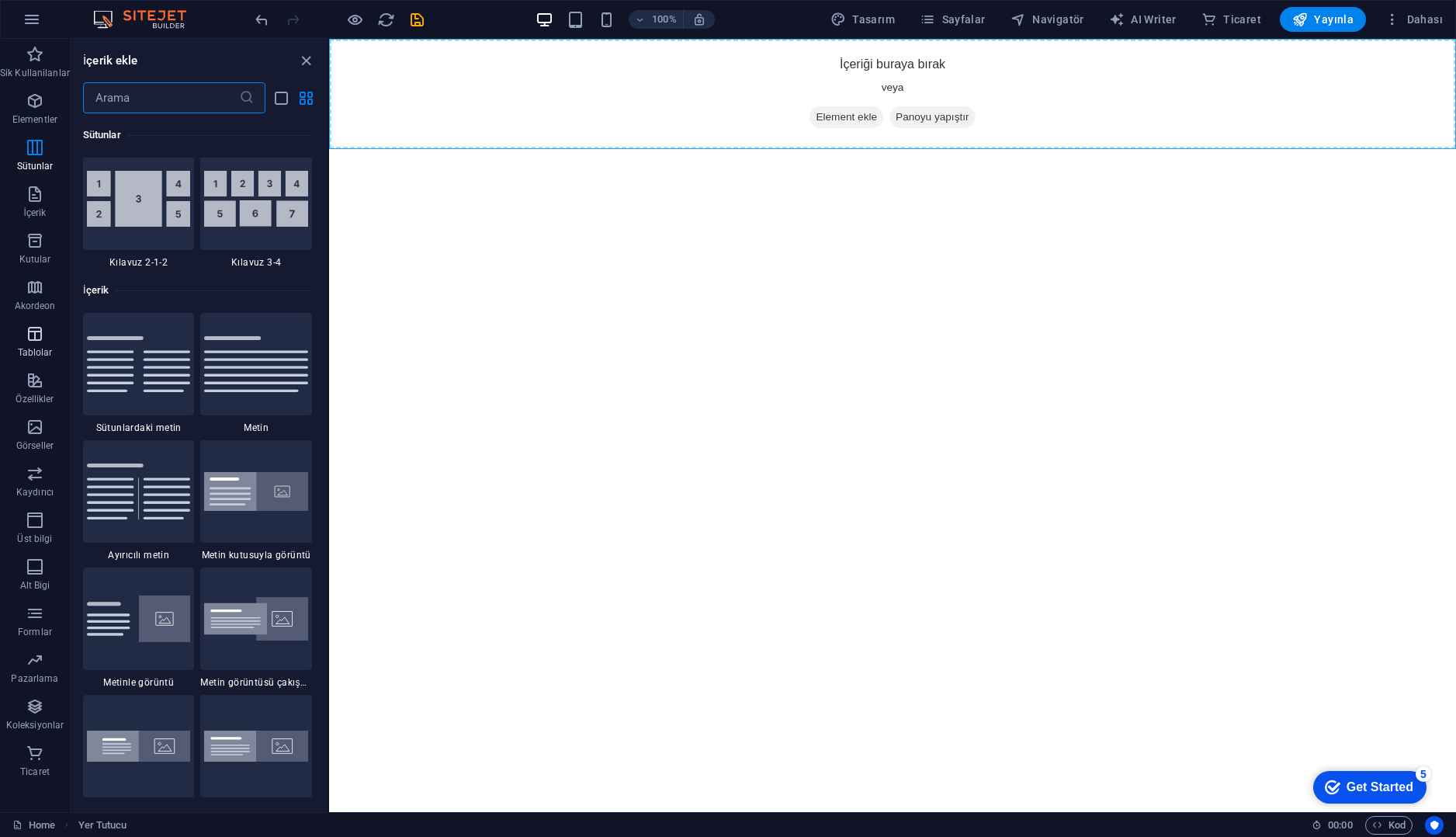
click at [43, 358] on span "Tablolar" at bounding box center [35, 343] width 70 height 37
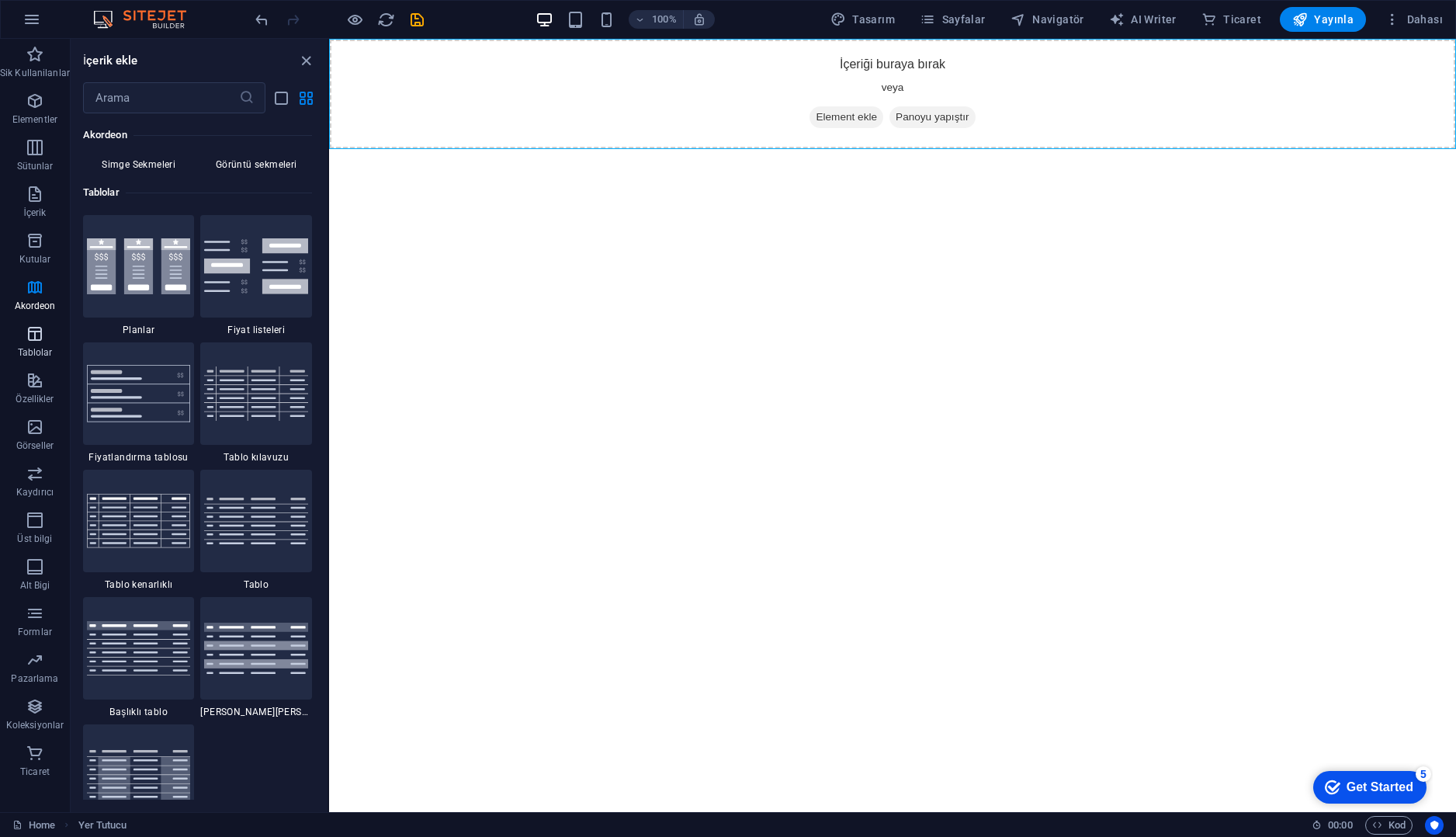
scroll to position [5376, 0]
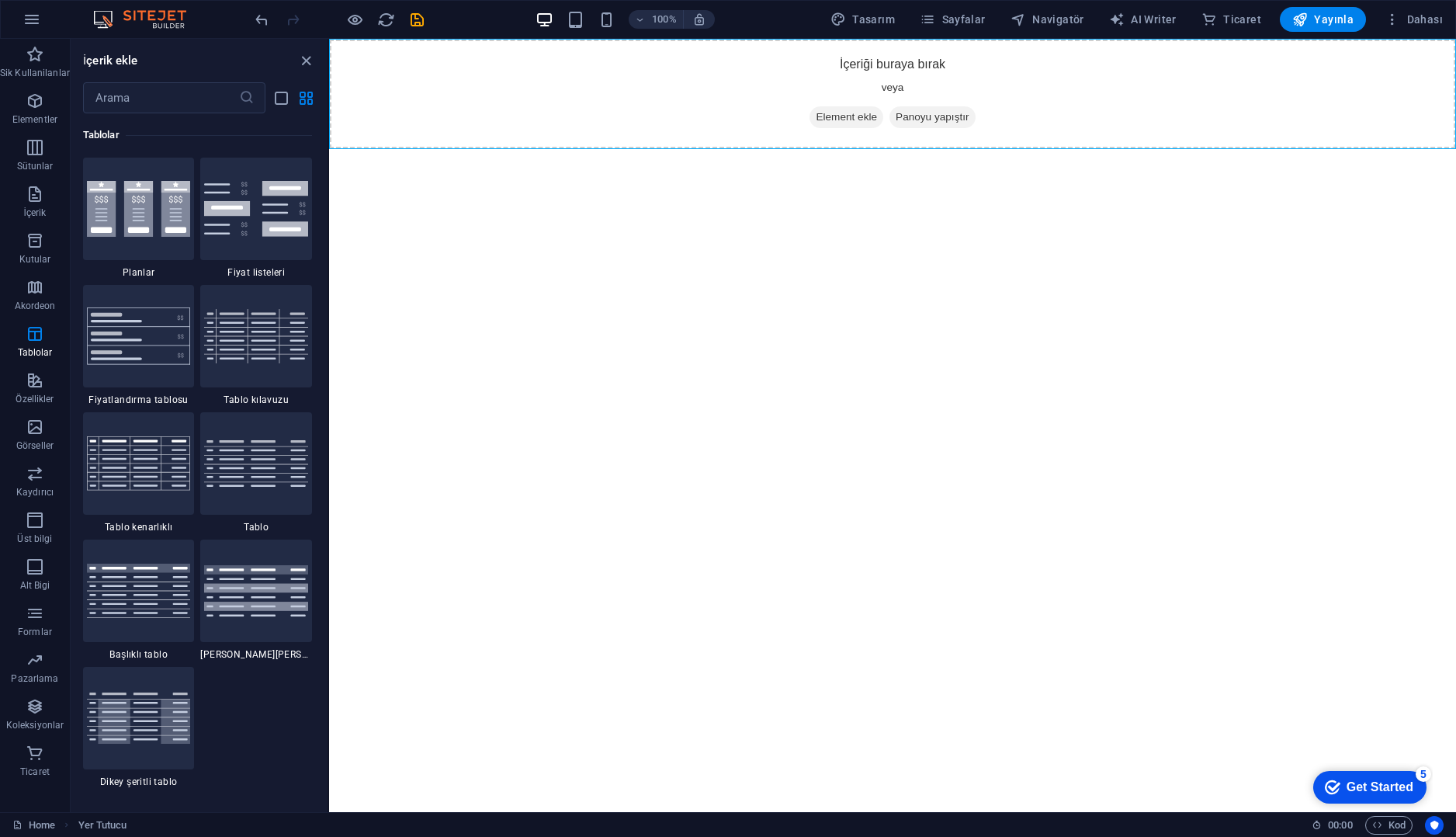
click at [145, 17] on img at bounding box center [147, 18] width 116 height 18
drag, startPoint x: 49, startPoint y: 20, endPoint x: 35, endPoint y: 21, distance: 14.0
click at [43, 21] on div "100% Tasarım [PERSON_NAME] AI Writer Ticaret Yayınla Dahası" at bounding box center [728, 19] width 1454 height 37
click at [35, 21] on icon "button" at bounding box center [31, 18] width 18 height 18
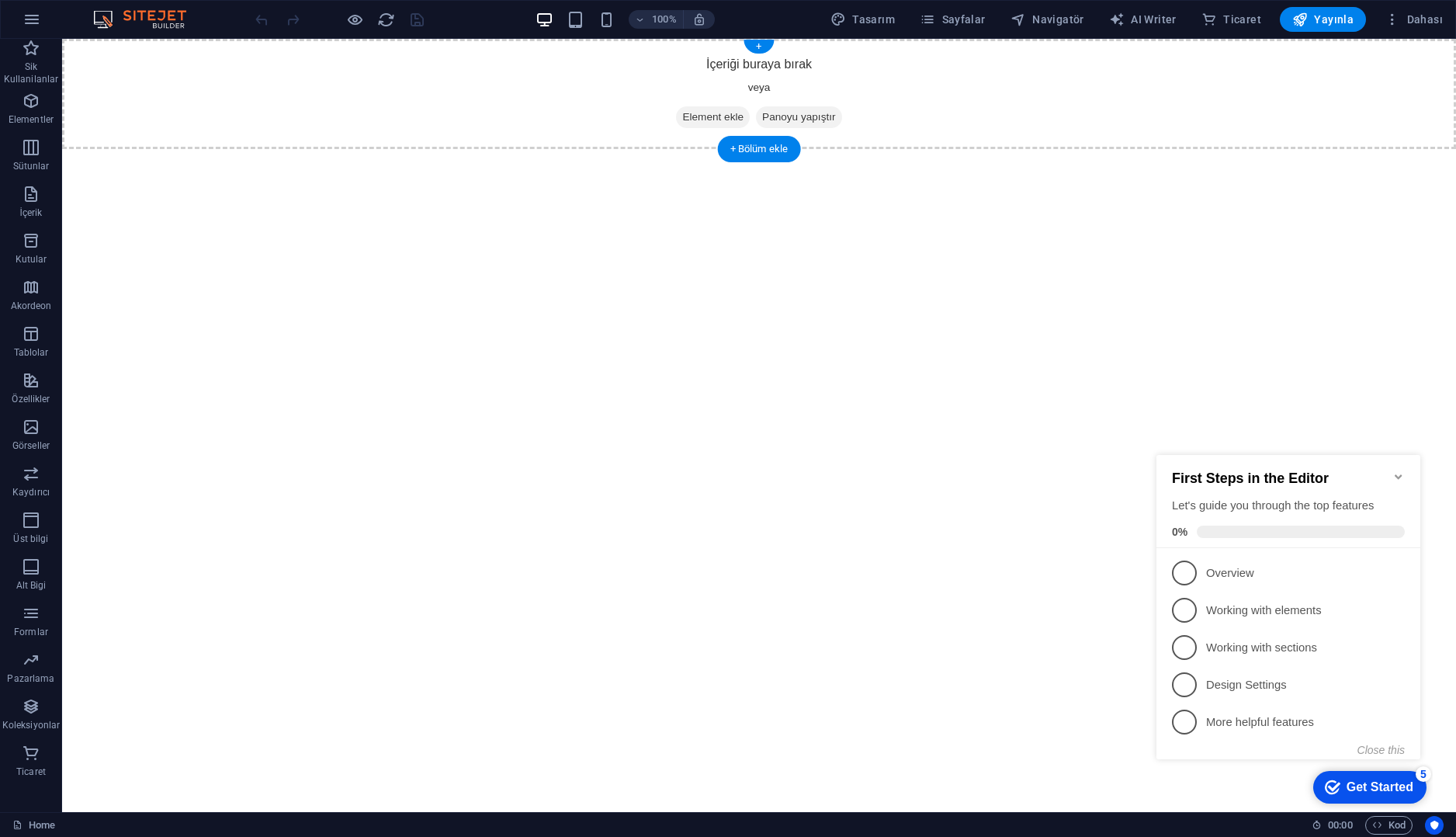
click at [603, 64] on div "İçeriği buraya bırak veya Element ekle Panoyu yapıştır" at bounding box center [759, 94] width 1394 height 110
click at [40, 403] on p "Özellikler" at bounding box center [30, 398] width 38 height 13
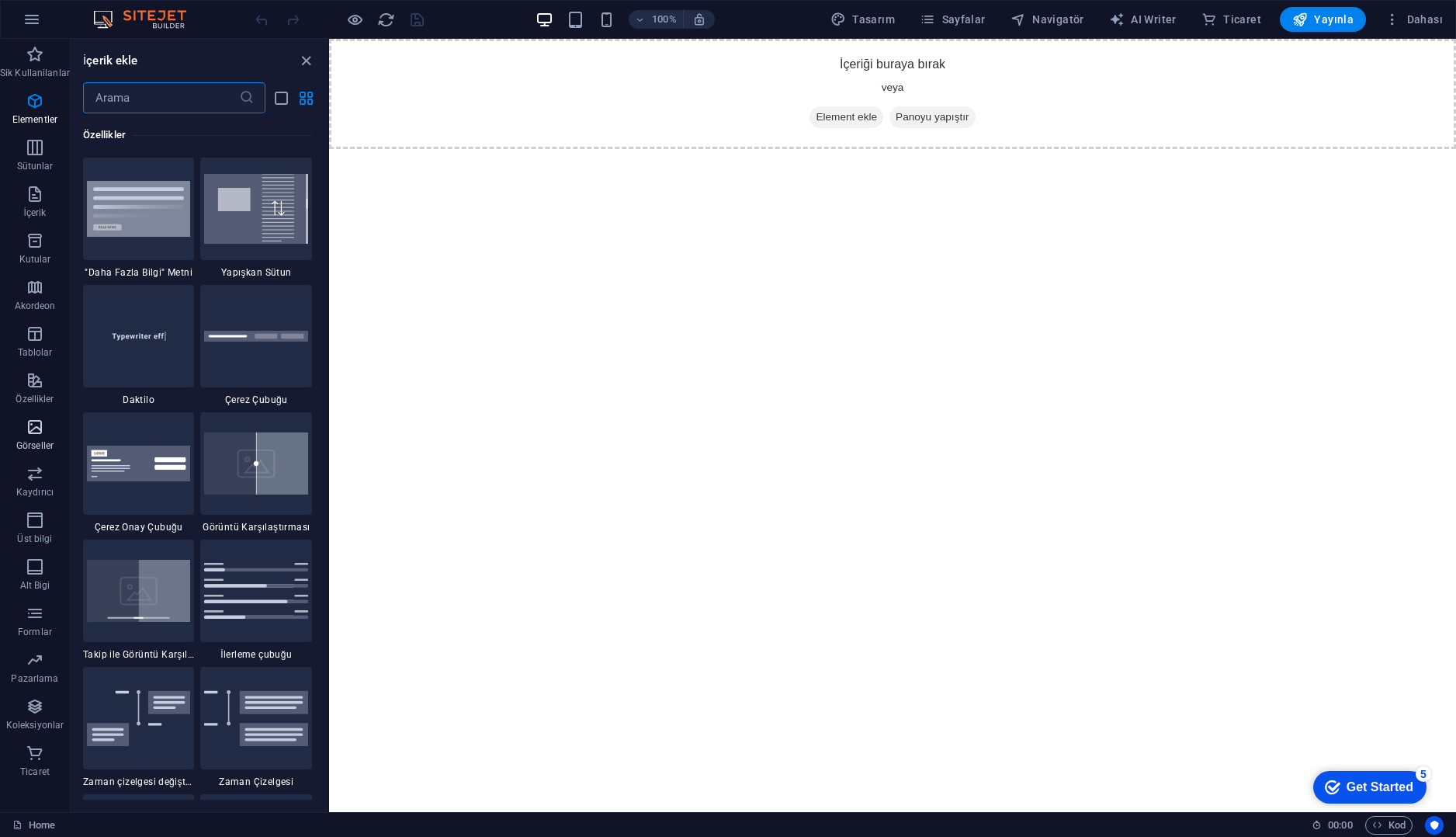
click at [25, 439] on p "Görseller" at bounding box center [35, 445] width 37 height 13
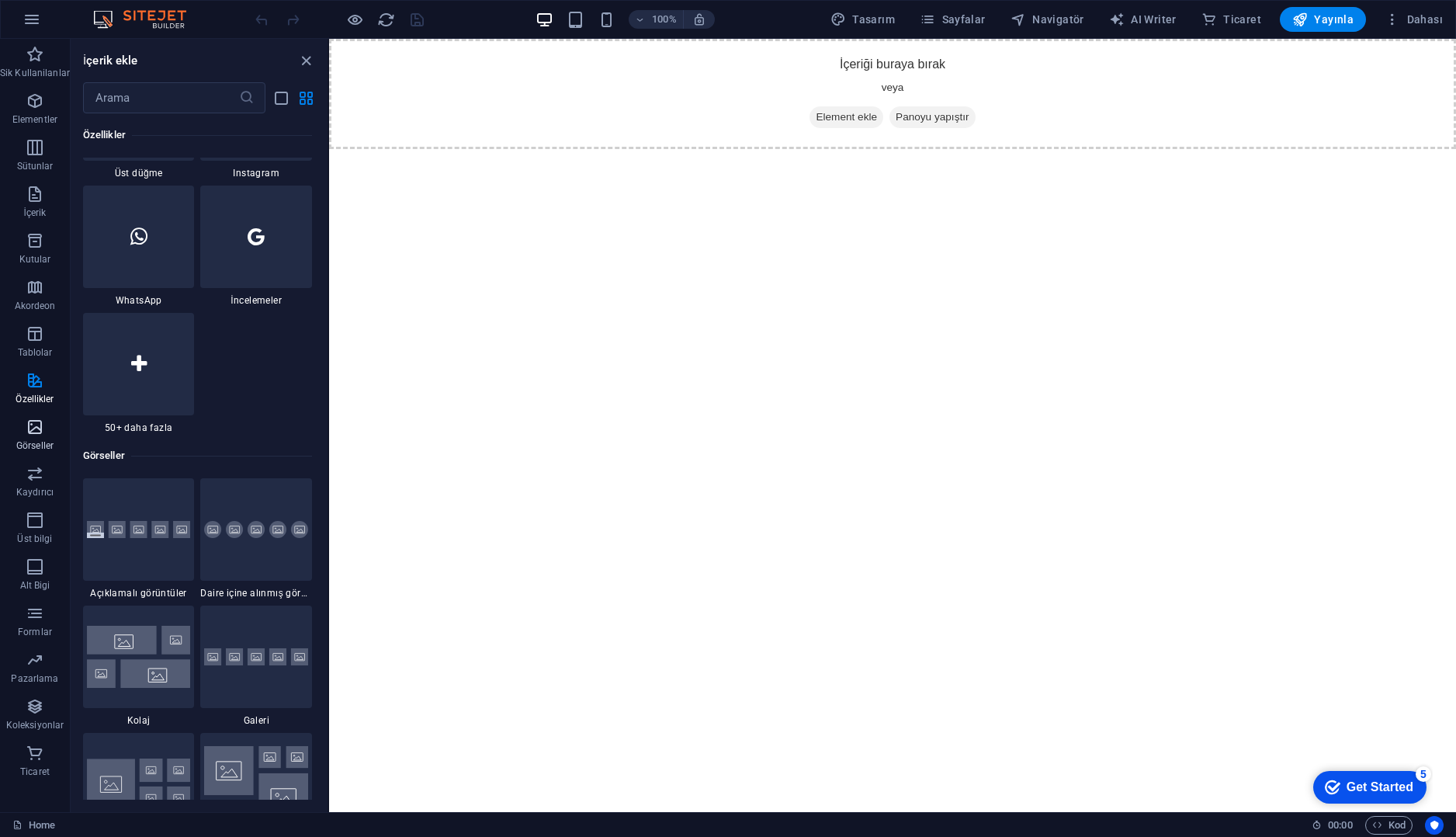
scroll to position [7870, 0]
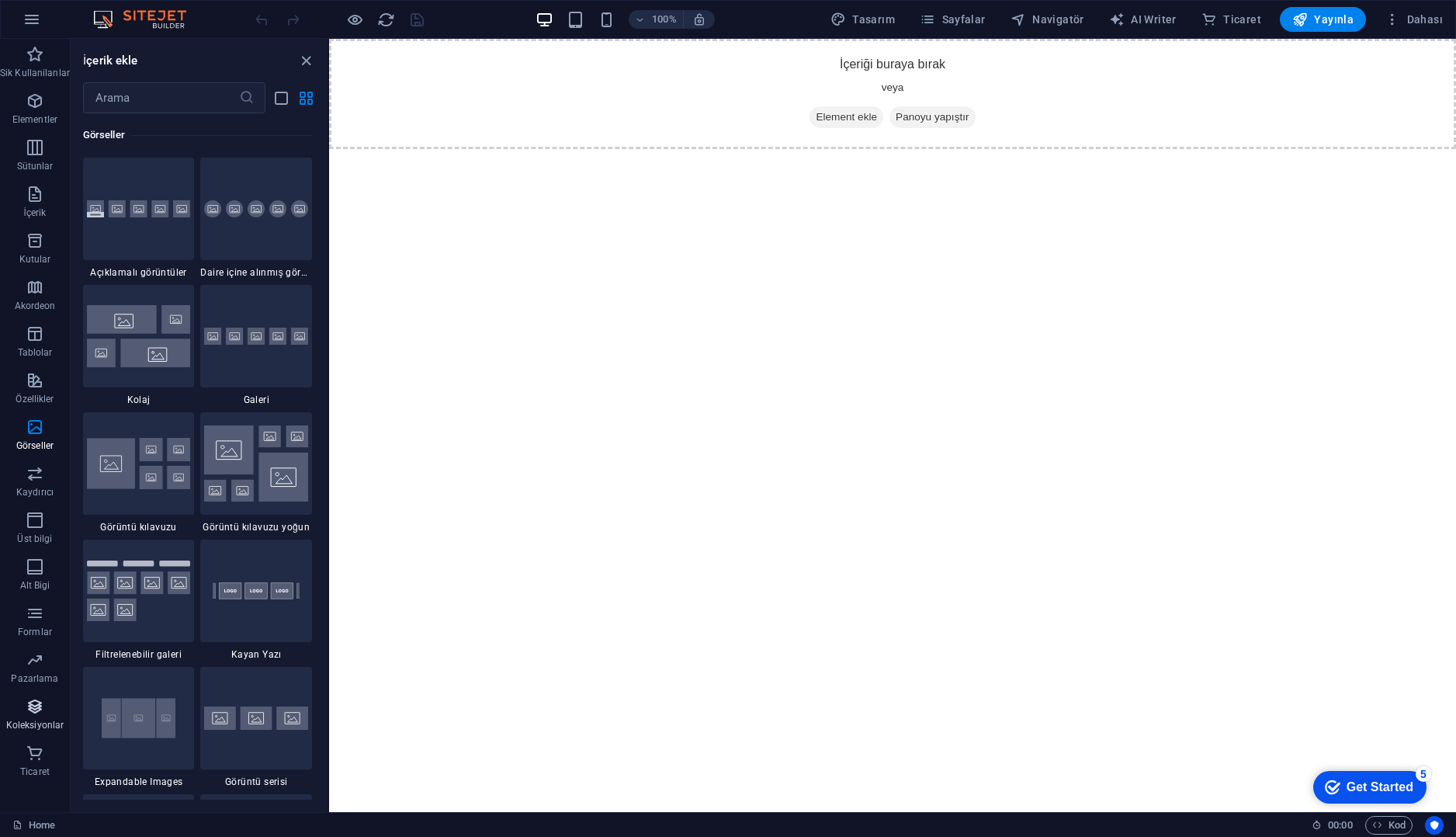
click at [58, 717] on span "Koleksiyonlar" at bounding box center [35, 715] width 70 height 37
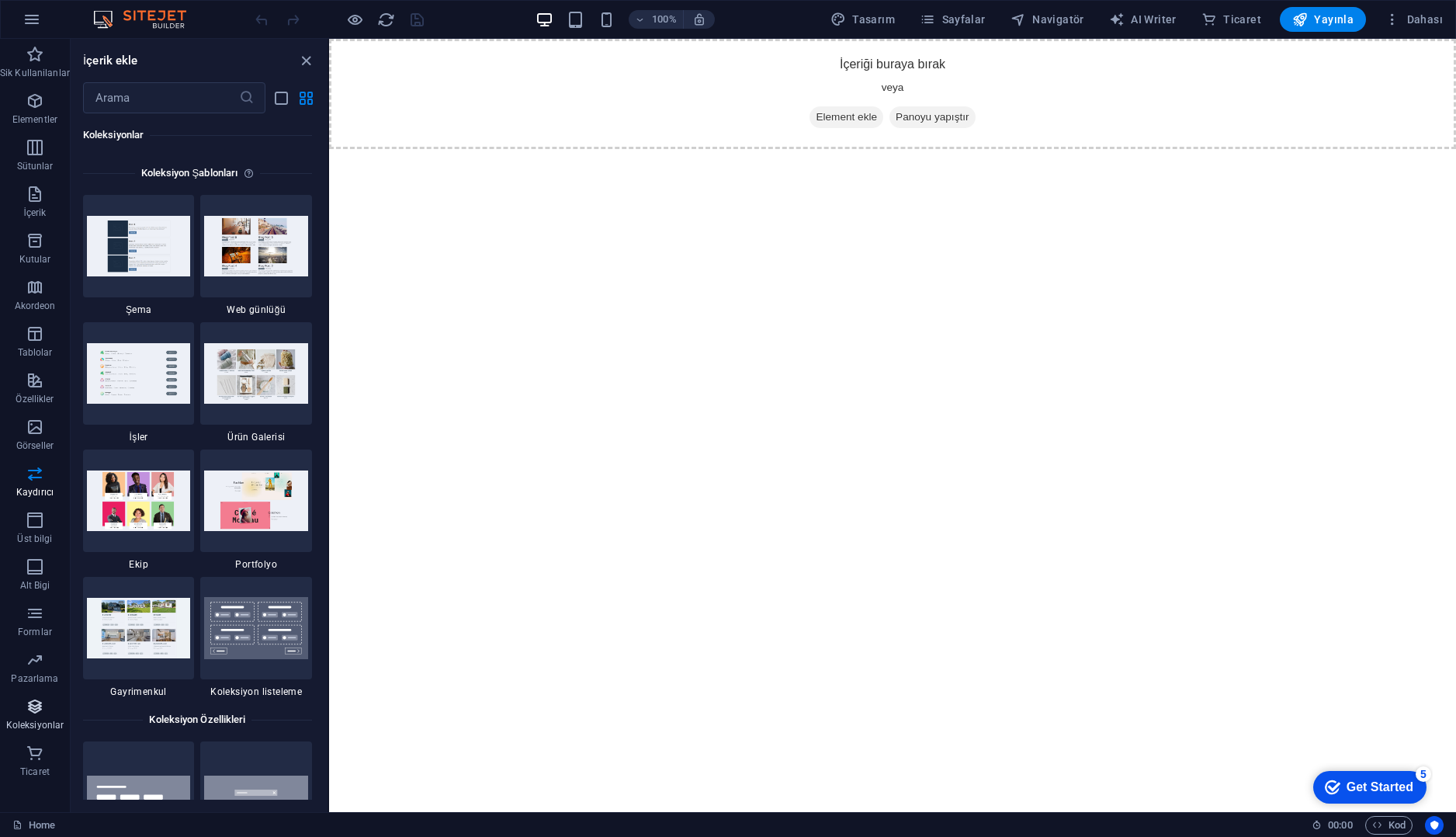
scroll to position [14209, 0]
click at [38, 752] on icon "button" at bounding box center [34, 753] width 18 height 18
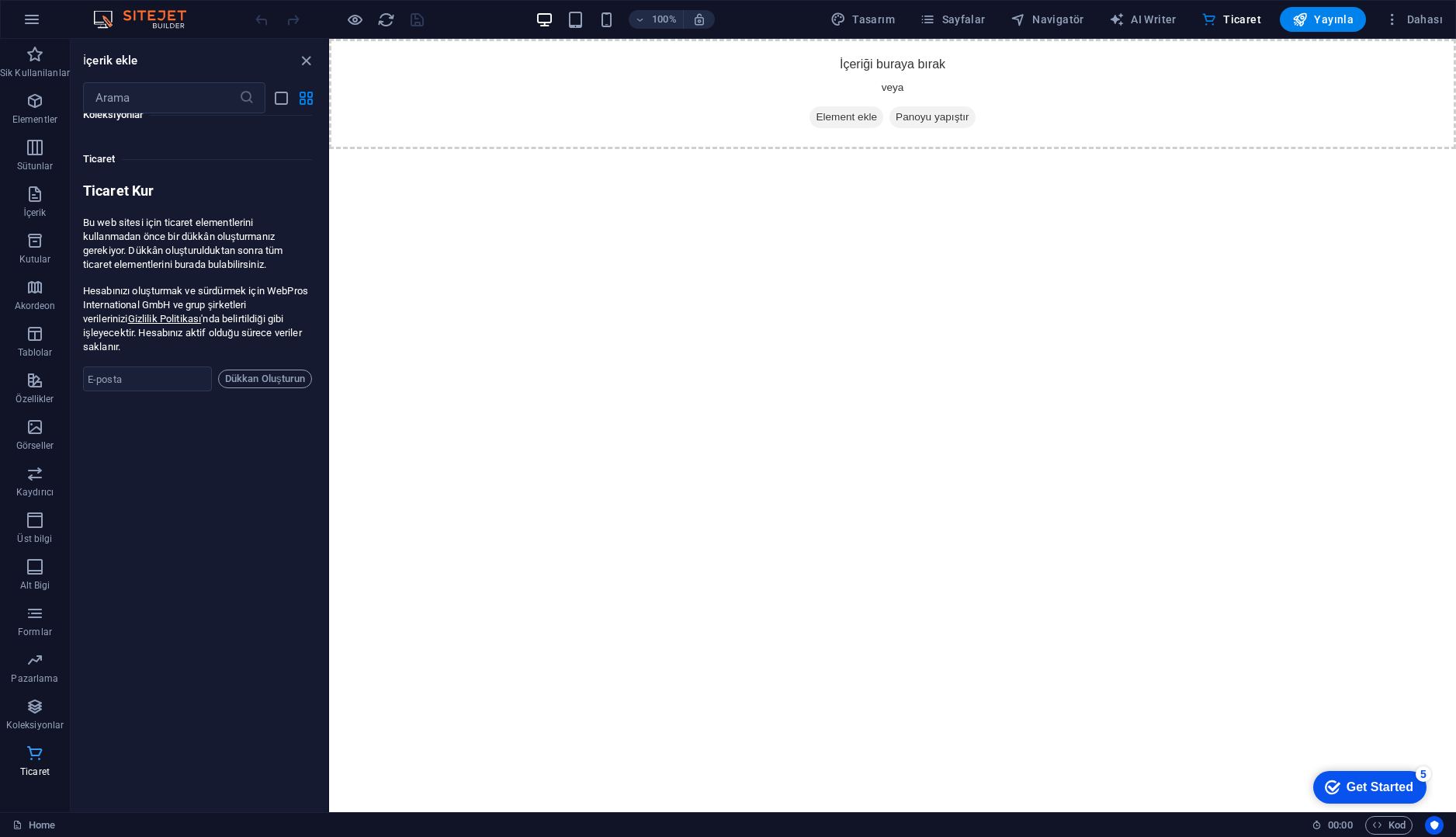
scroll to position [14958, 0]
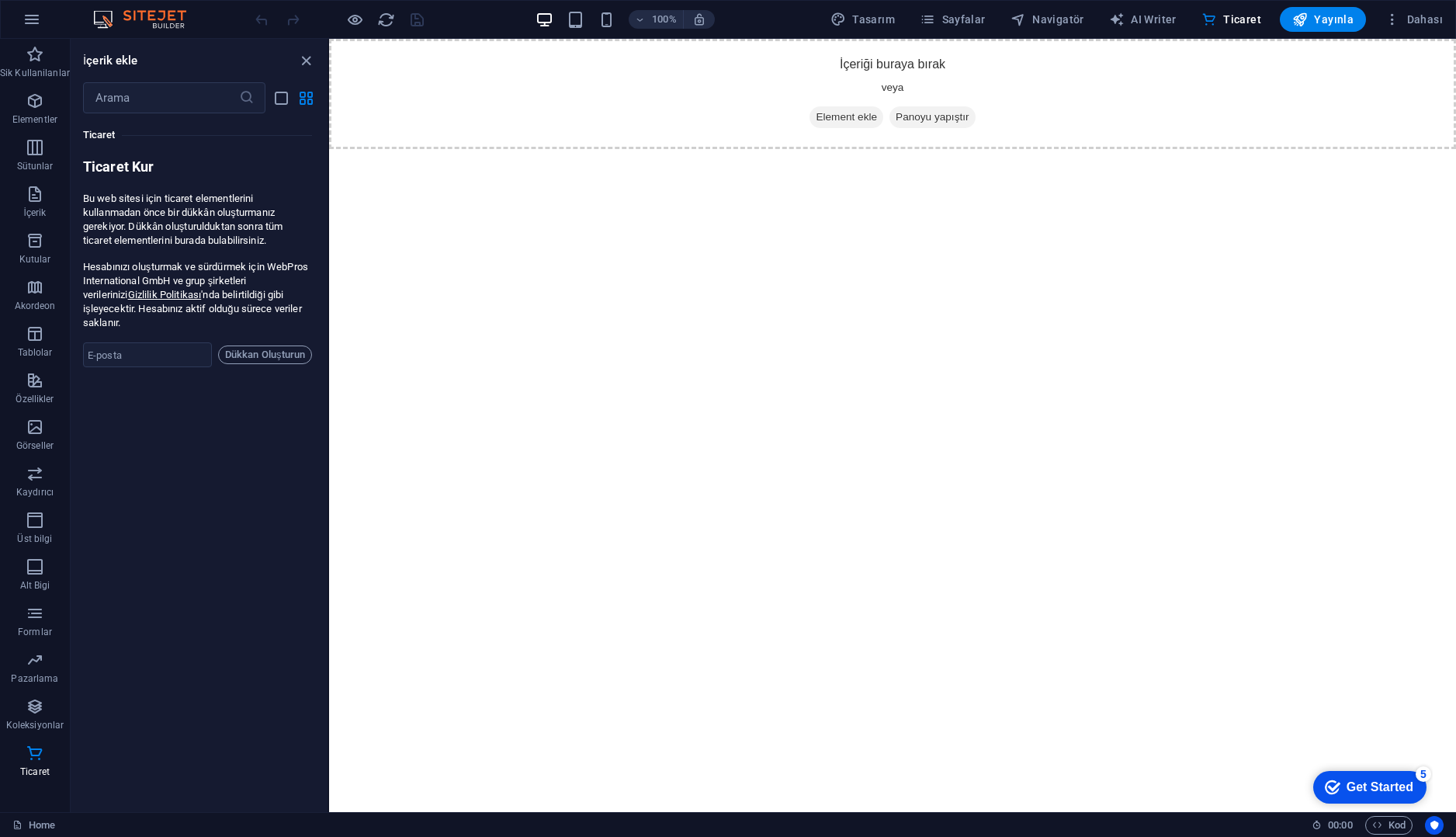
click at [128, 14] on img at bounding box center [147, 18] width 116 height 18
click at [77, 11] on div "100% Tasarım [PERSON_NAME] AI Writer Ticaret Yayınla Dahası" at bounding box center [728, 19] width 1454 height 37
click at [17, 14] on button "button" at bounding box center [32, 19] width 37 height 37
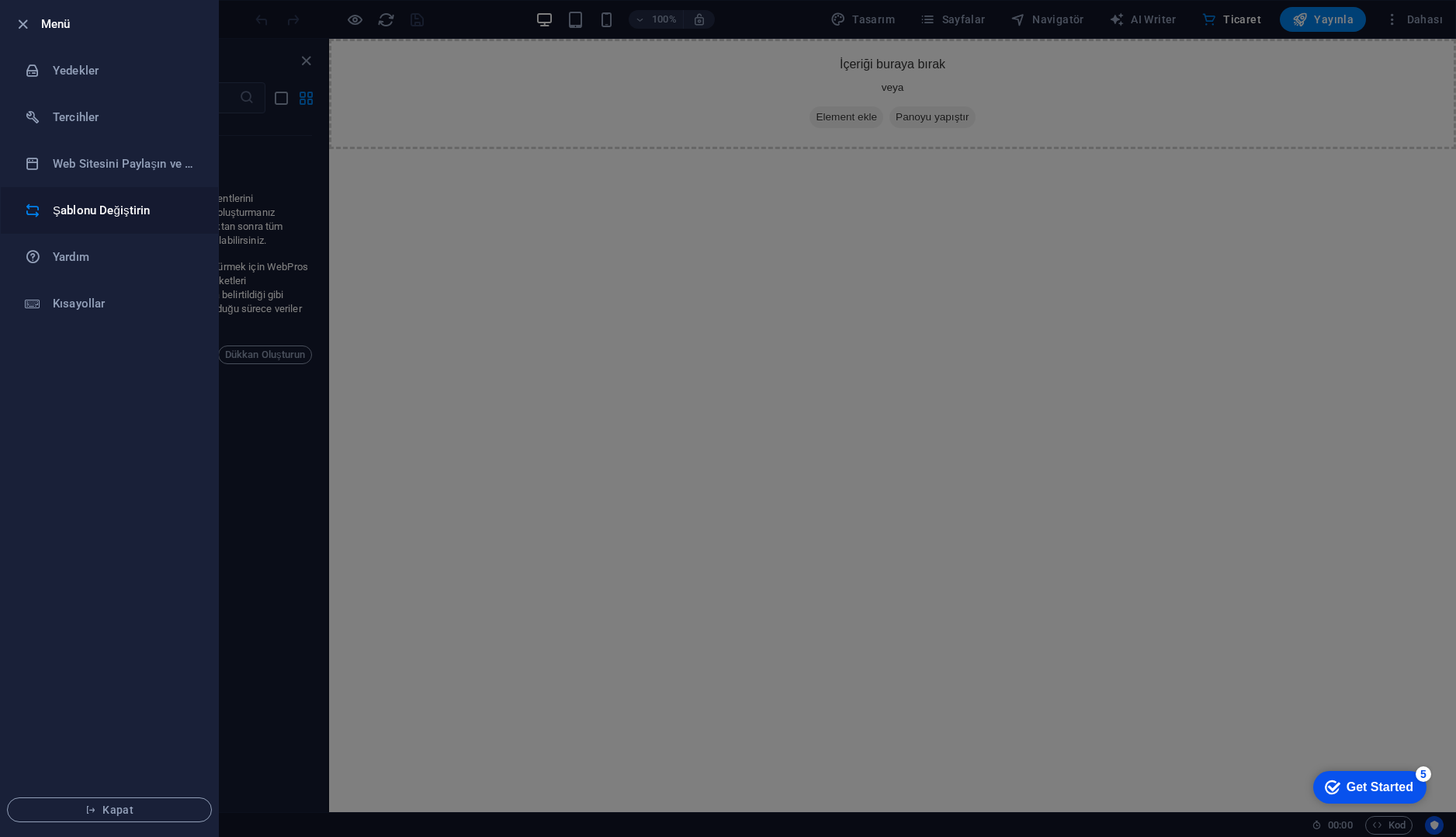
click at [108, 202] on h6 "Şablonu Değiştirin" at bounding box center [124, 210] width 143 height 18
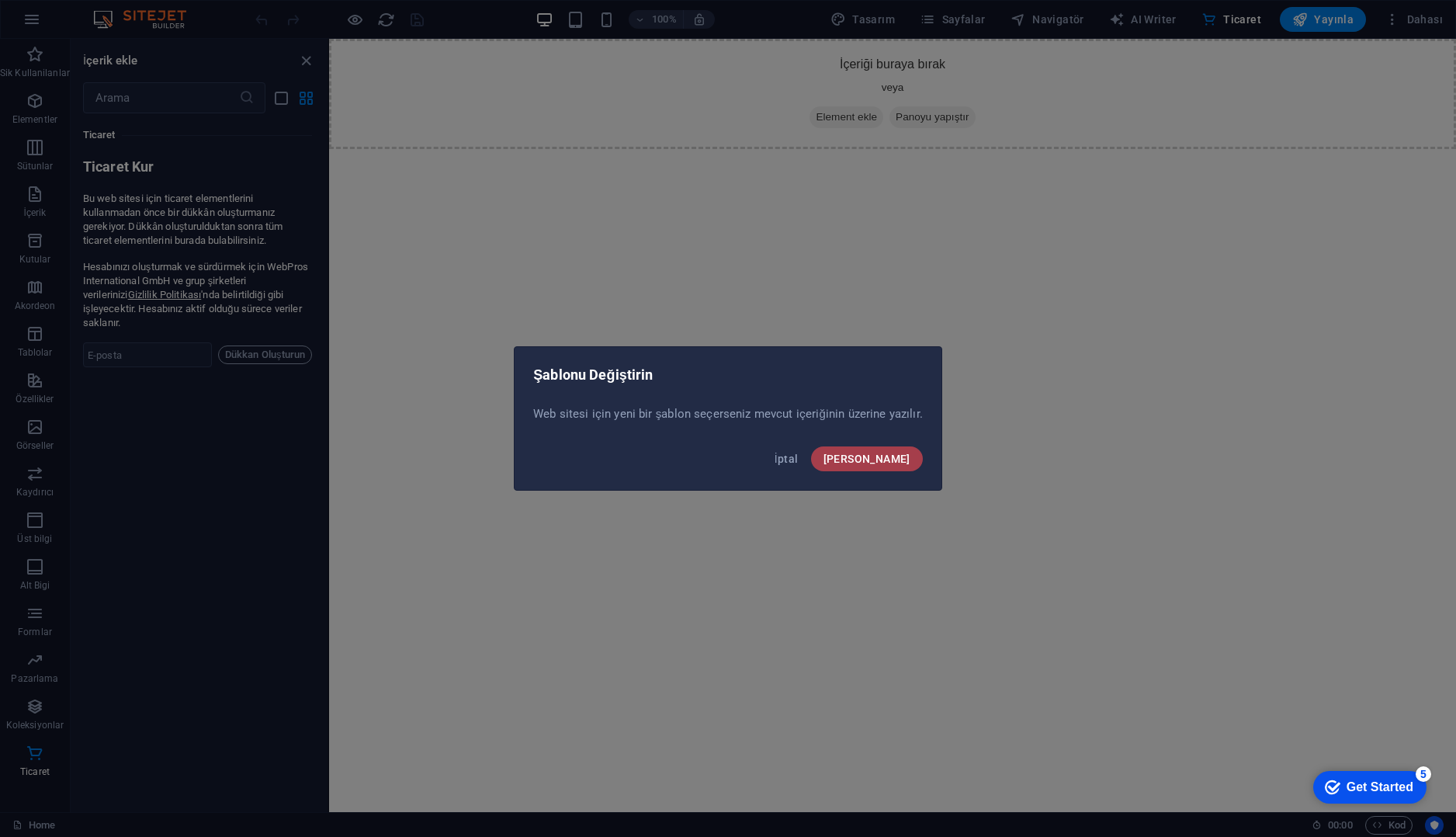
click at [884, 455] on span "[PERSON_NAME]" at bounding box center [867, 458] width 87 height 13
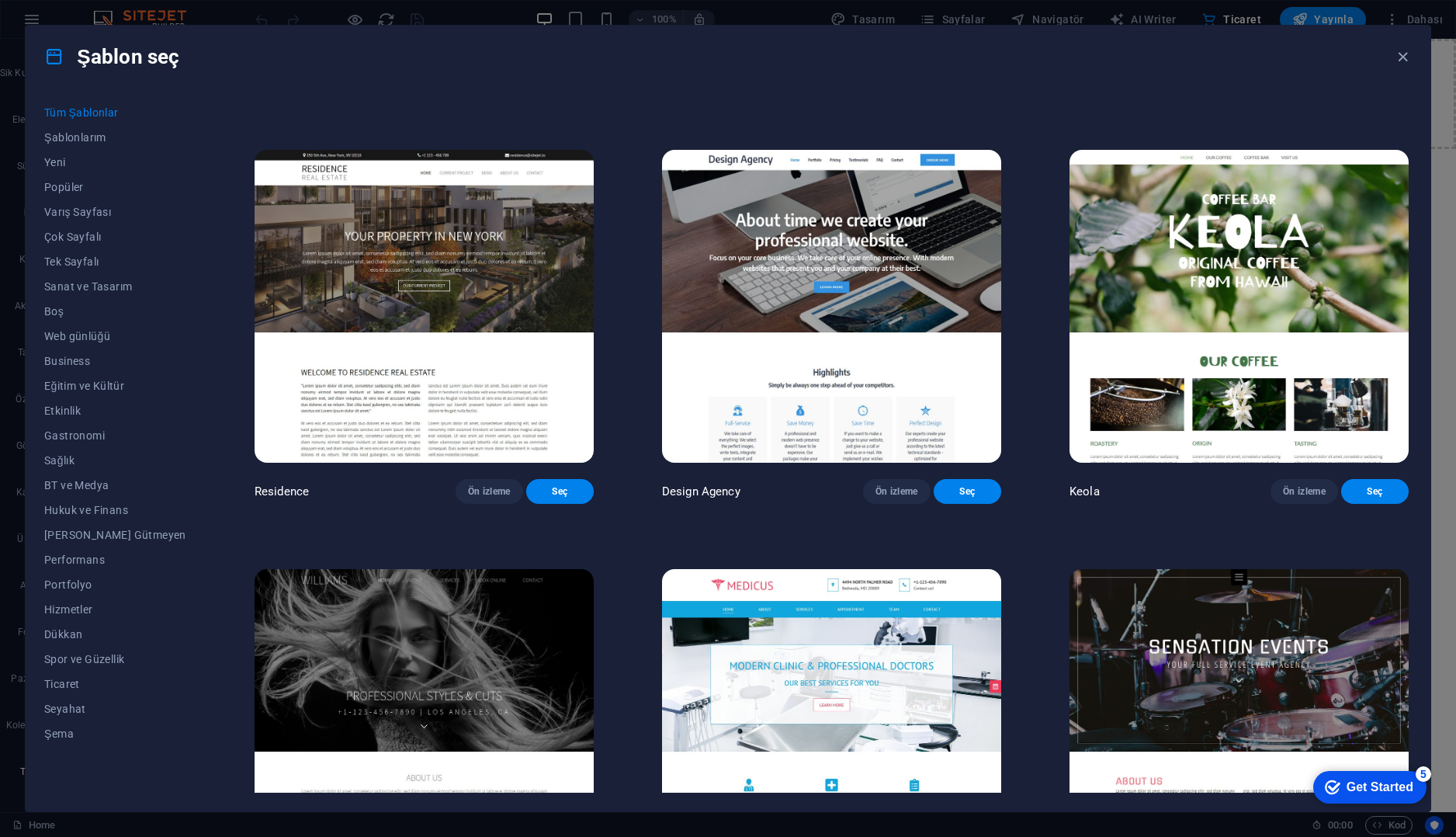
scroll to position [5355, 0]
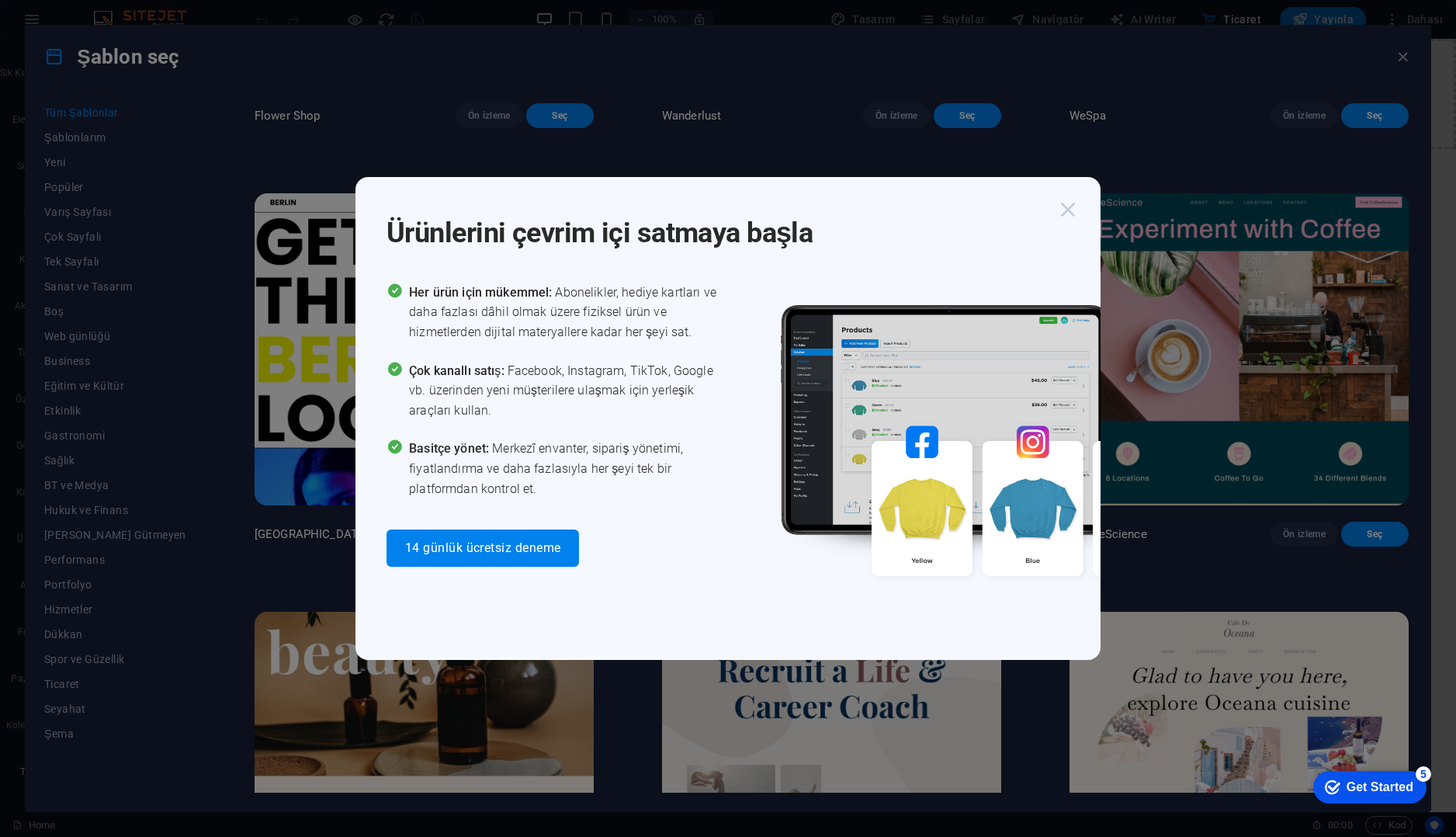
click at [1071, 214] on icon "button" at bounding box center [1068, 209] width 28 height 28
